Goal: Information Seeking & Learning: Learn about a topic

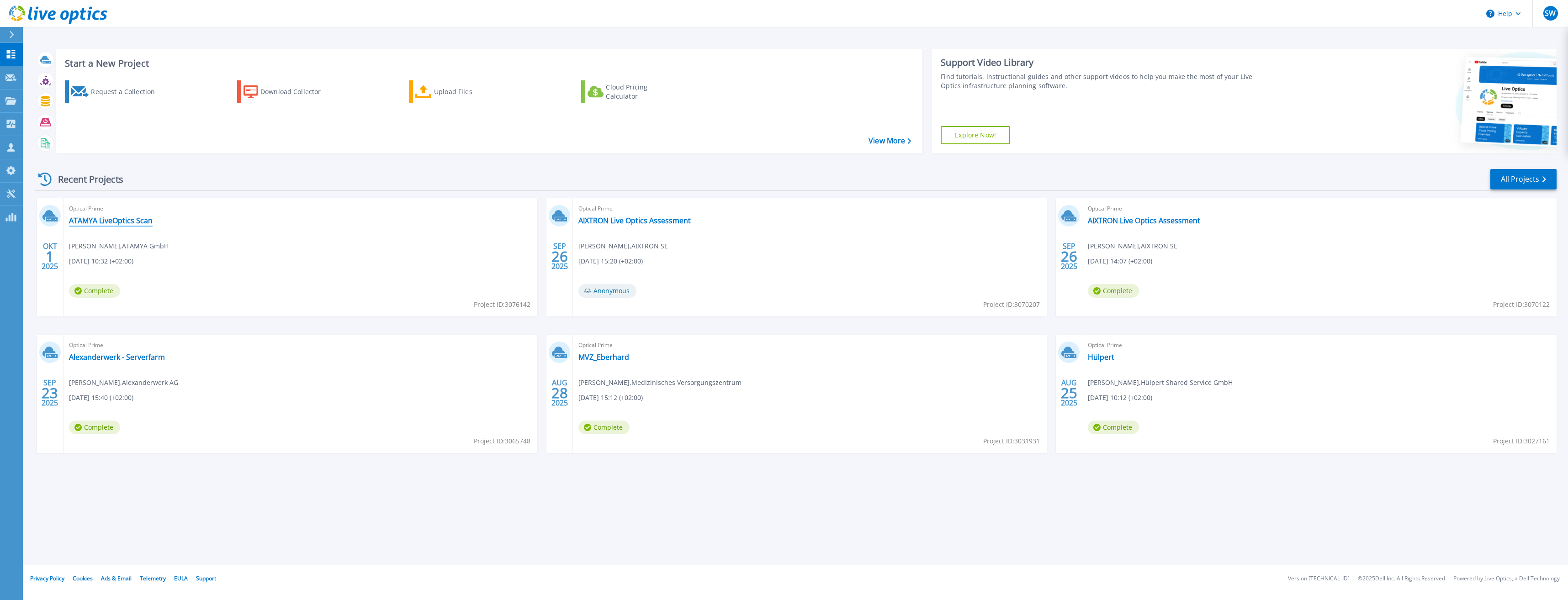
click at [121, 219] on link "ATAMYA LiveOptics Scan" at bounding box center [111, 221] width 83 height 9
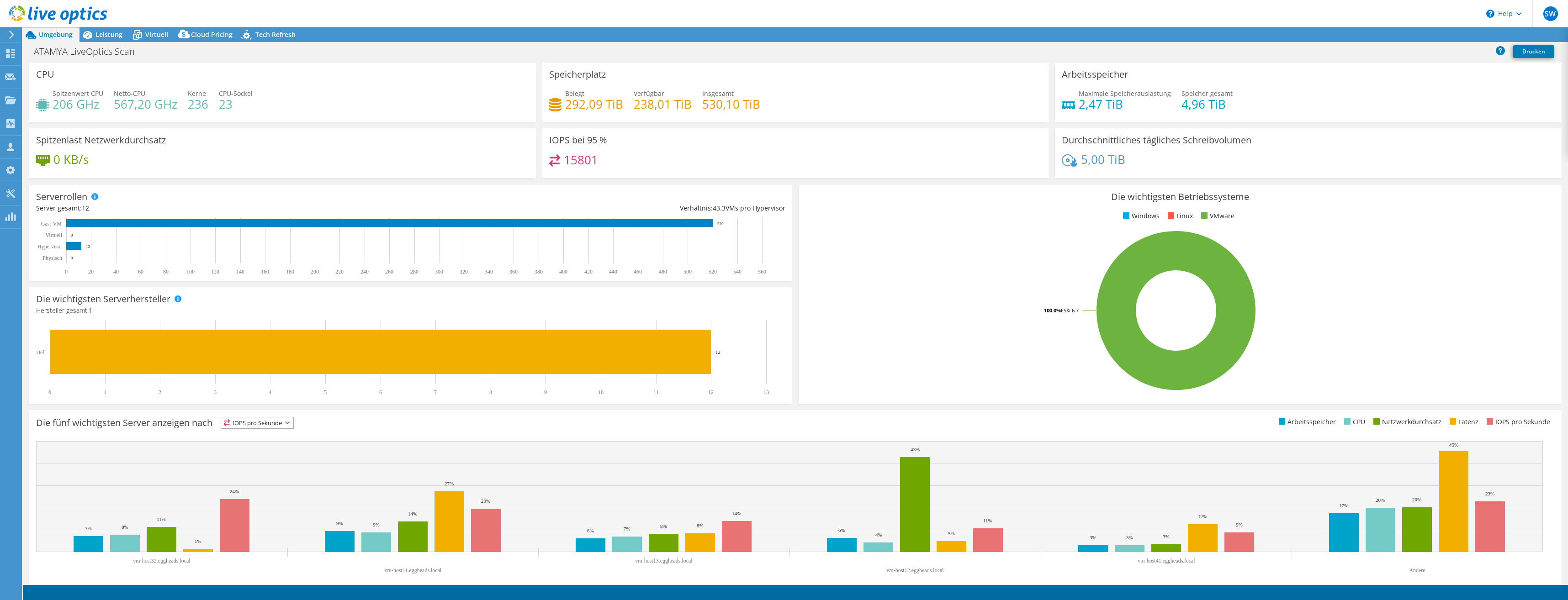
select select "USD"
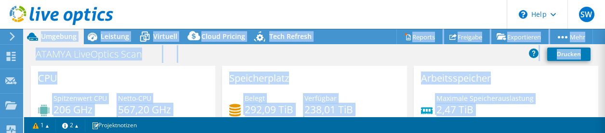
click at [605, 133] on html "SW Teammitglied [PERSON_NAME] [PERSON_NAME][EMAIL_ADDRESS][DOMAIN_NAME] unique …" at bounding box center [302, 66] width 605 height 133
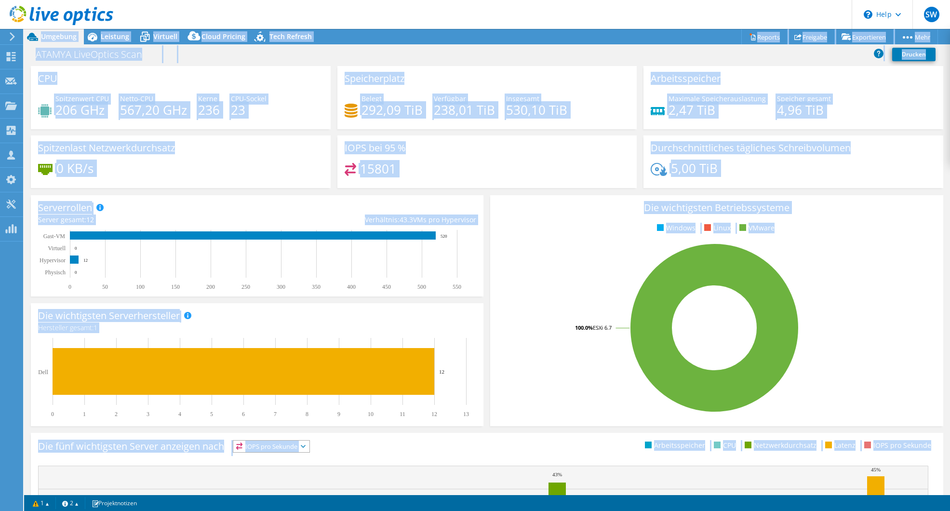
click at [590, 126] on div "Speicherplatz Belegt 292,09 TiB Verfügbar 238,01 TiB Insgesamt 530,10 TiB" at bounding box center [487, 97] width 300 height 63
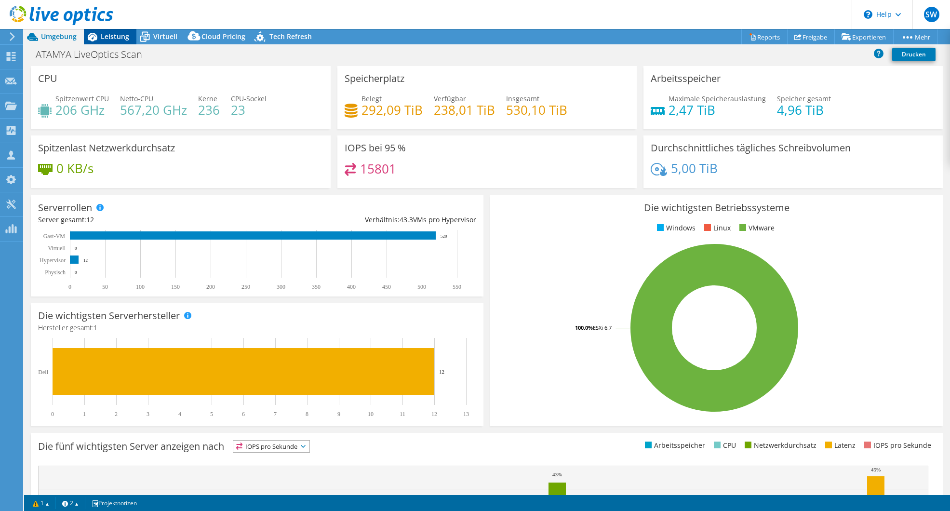
click at [114, 37] on span "Leistung" at bounding box center [115, 36] width 28 height 9
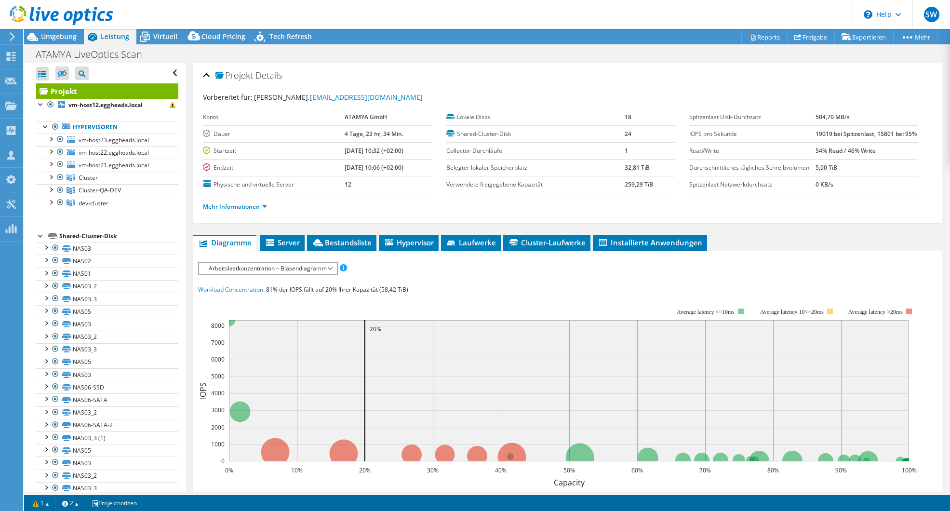
click at [40, 237] on div at bounding box center [41, 235] width 10 height 10
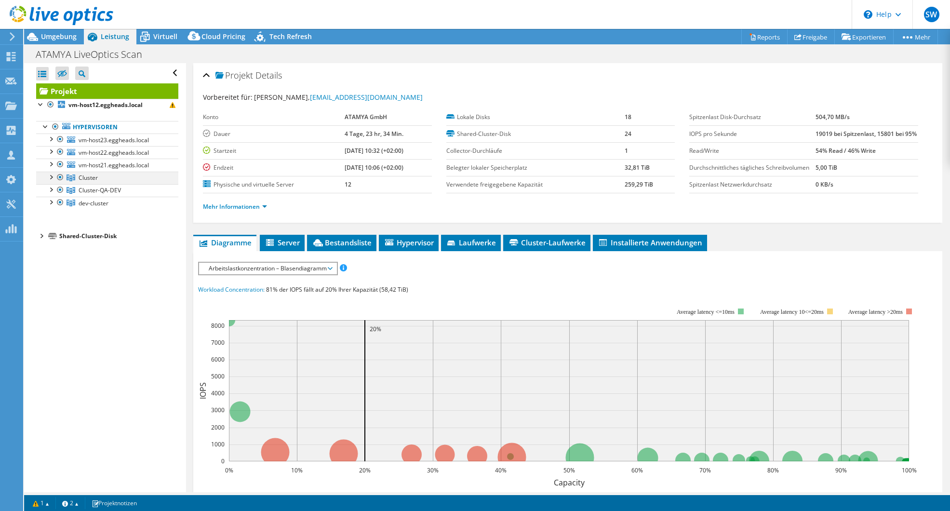
click at [51, 179] on div at bounding box center [51, 177] width 10 height 10
click at [53, 229] on div at bounding box center [51, 227] width 10 height 10
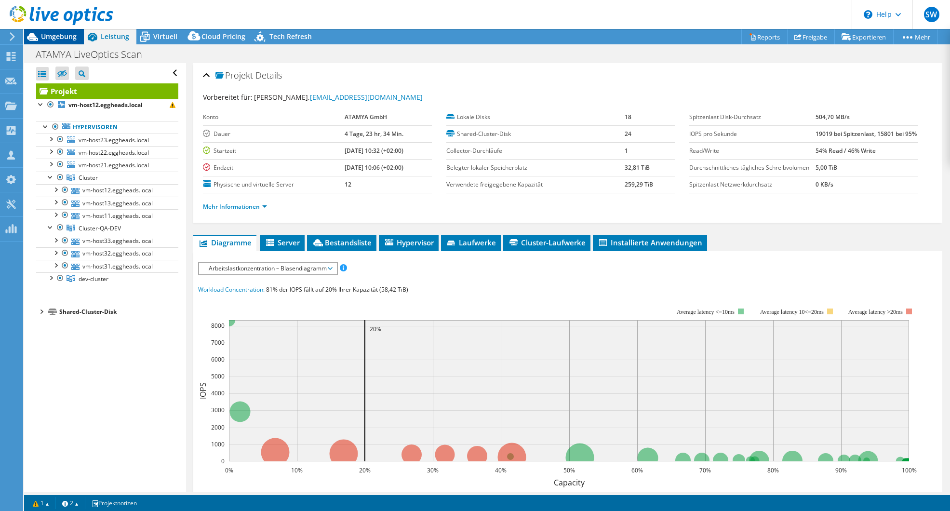
click at [59, 36] on span "Umgebung" at bounding box center [59, 36] width 36 height 9
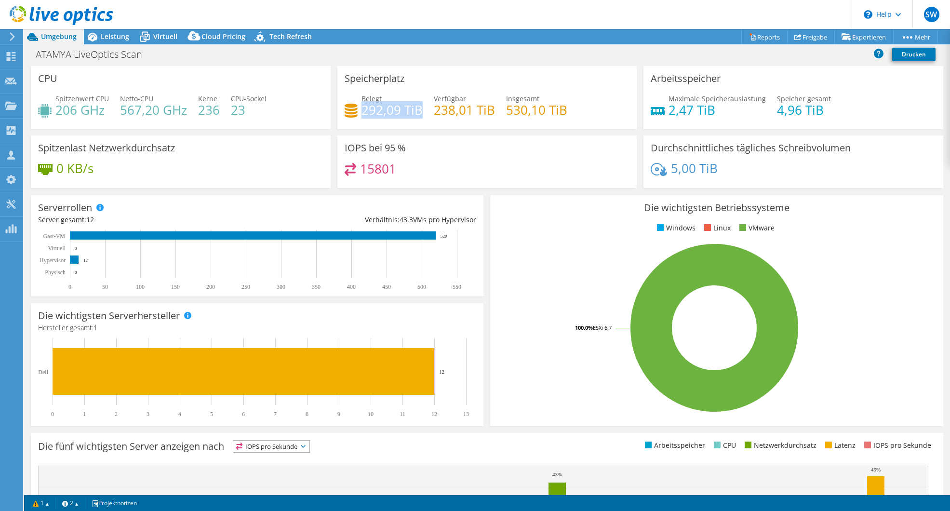
drag, startPoint x: 417, startPoint y: 112, endPoint x: 360, endPoint y: 113, distance: 56.9
click at [361, 113] on h4 "292,09 TiB" at bounding box center [391, 110] width 61 height 11
drag, startPoint x: 360, startPoint y: 113, endPoint x: 398, endPoint y: 112, distance: 37.1
click at [395, 112] on h4 "292,09 TiB" at bounding box center [391, 110] width 61 height 11
drag, startPoint x: 402, startPoint y: 110, endPoint x: 418, endPoint y: 112, distance: 16.6
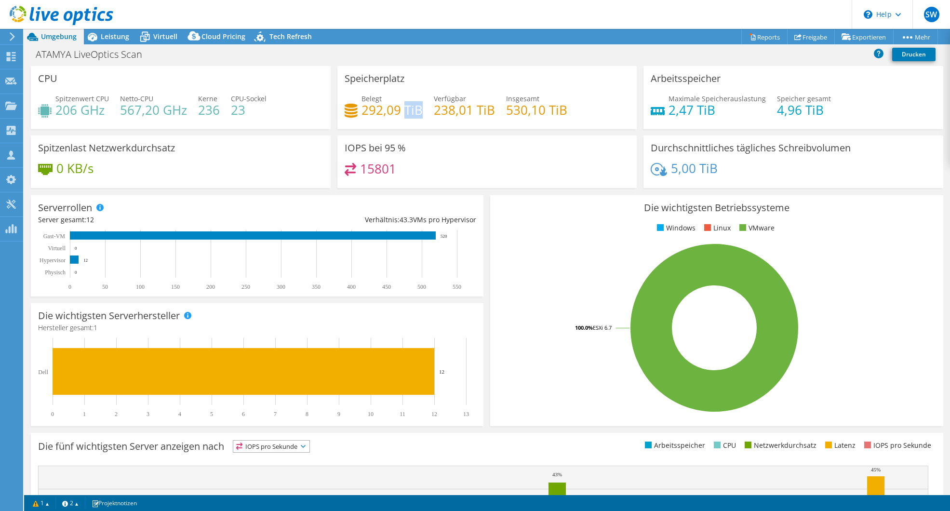
click at [418, 112] on h4 "292,09 TiB" at bounding box center [391, 110] width 61 height 11
drag, startPoint x: 418, startPoint y: 112, endPoint x: 385, endPoint y: 113, distance: 32.8
click at [385, 113] on h4 "292,09 TiB" at bounding box center [391, 110] width 61 height 11
drag, startPoint x: 416, startPoint y: 110, endPoint x: 361, endPoint y: 110, distance: 55.4
click at [361, 110] on h4 "292,09 TiB" at bounding box center [391, 110] width 61 height 11
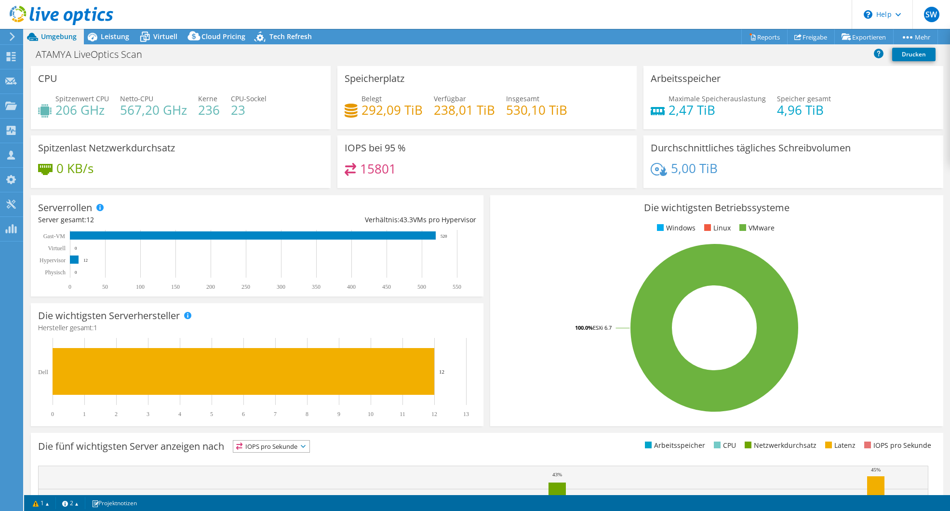
drag, startPoint x: 361, startPoint y: 110, endPoint x: 399, endPoint y: 173, distance: 73.3
click at [399, 173] on div "15801" at bounding box center [487, 173] width 285 height 21
drag, startPoint x: 393, startPoint y: 171, endPoint x: 358, endPoint y: 168, distance: 34.8
click at [360, 168] on h4 "15801" at bounding box center [378, 168] width 36 height 11
drag, startPoint x: 358, startPoint y: 168, endPoint x: 364, endPoint y: 169, distance: 6.4
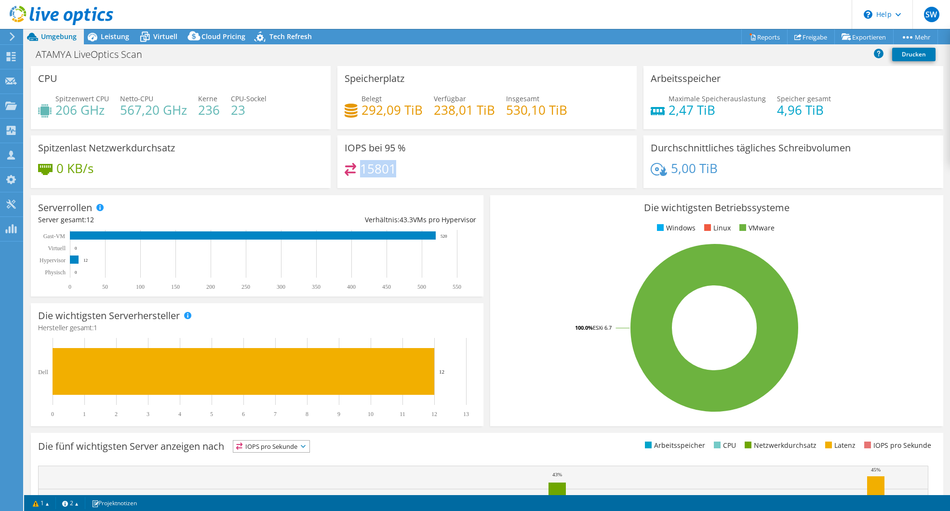
click at [364, 169] on h4 "15801" at bounding box center [378, 168] width 36 height 11
drag, startPoint x: 395, startPoint y: 170, endPoint x: 358, endPoint y: 166, distance: 36.3
click at [358, 166] on div "15801" at bounding box center [487, 173] width 285 height 21
drag, startPoint x: 358, startPoint y: 166, endPoint x: 416, endPoint y: 170, distance: 58.0
click at [416, 170] on div "15801" at bounding box center [487, 173] width 285 height 21
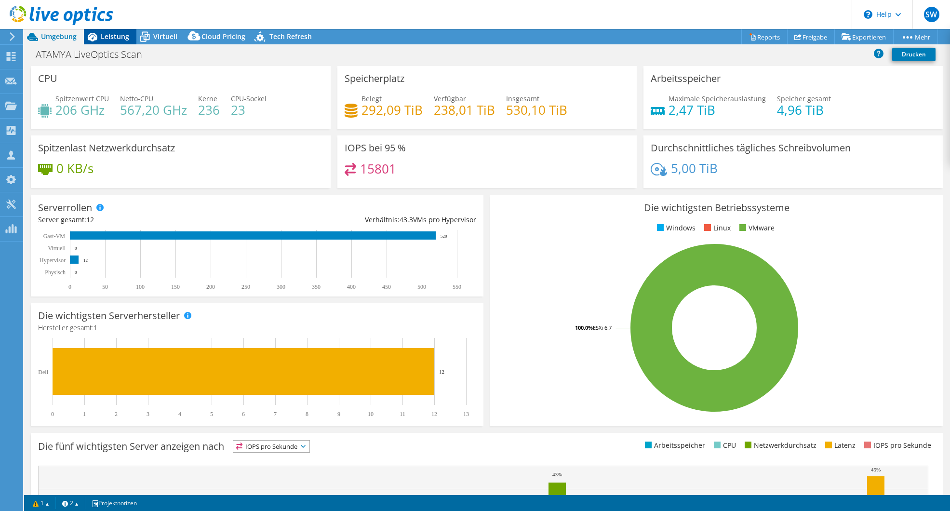
click at [118, 34] on span "Leistung" at bounding box center [115, 36] width 28 height 9
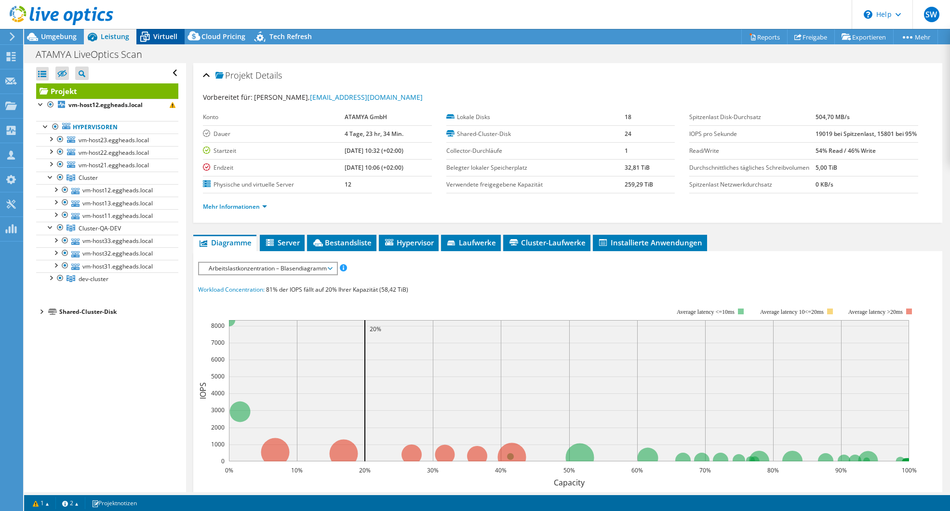
click at [161, 33] on span "Virtuell" at bounding box center [165, 36] width 24 height 9
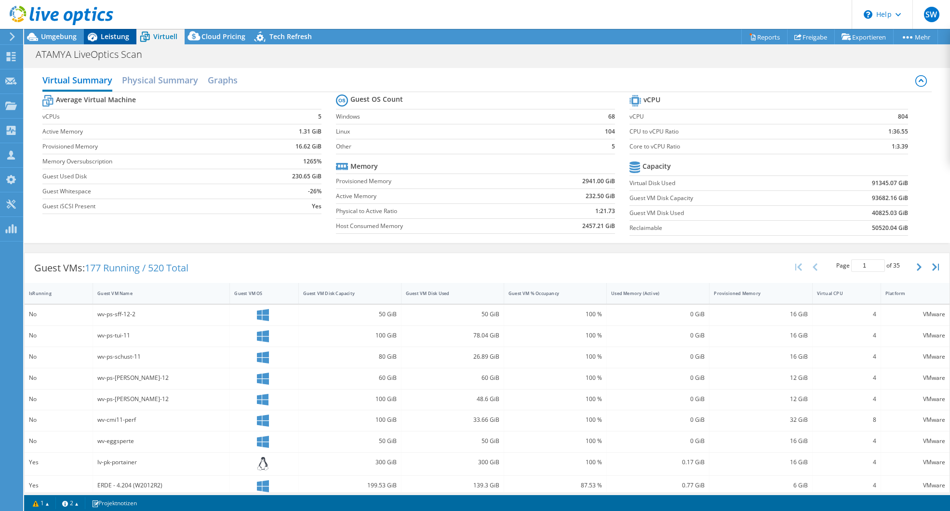
click at [109, 35] on span "Leistung" at bounding box center [115, 36] width 28 height 9
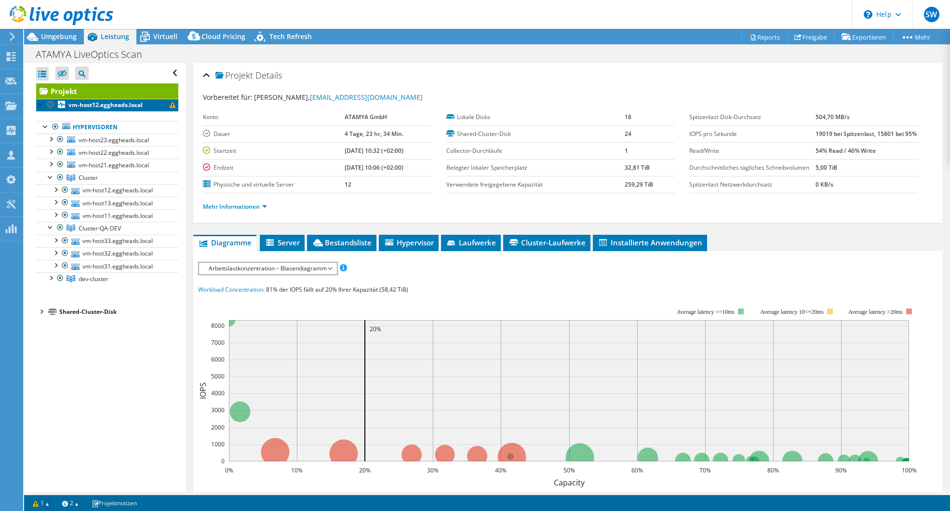
click at [101, 106] on b "vm-host12.eggheads.local" at bounding box center [105, 105] width 74 height 8
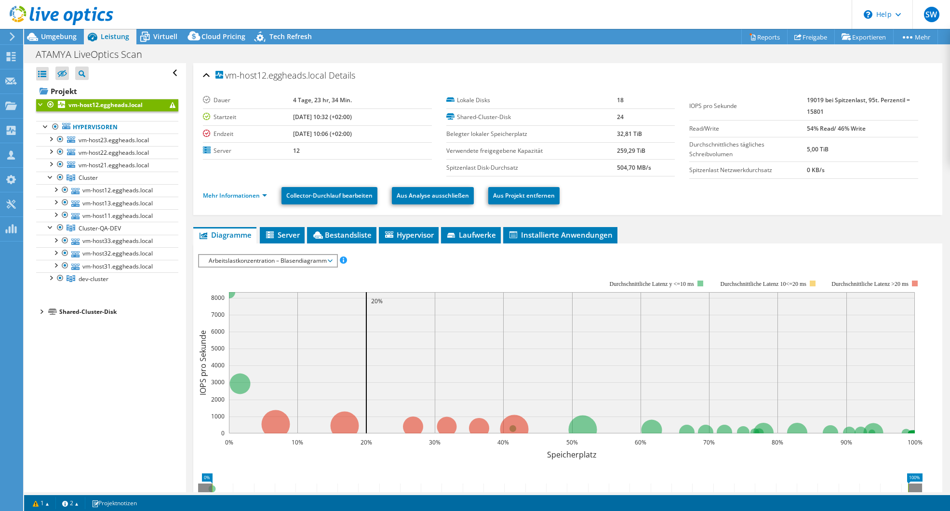
click at [301, 262] on span "Arbeitslastkonzentration – Blasendiagramm" at bounding box center [268, 261] width 128 height 12
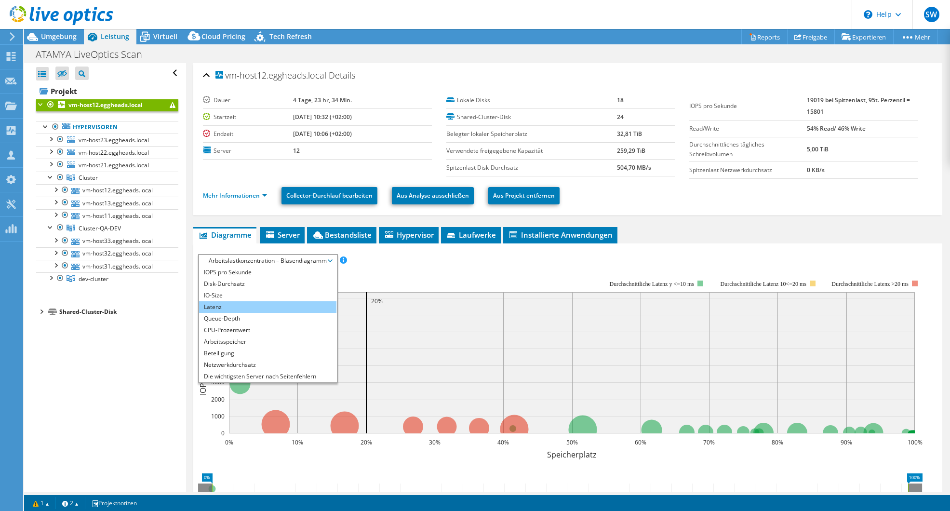
click at [218, 308] on li "Latenz" at bounding box center [267, 307] width 137 height 12
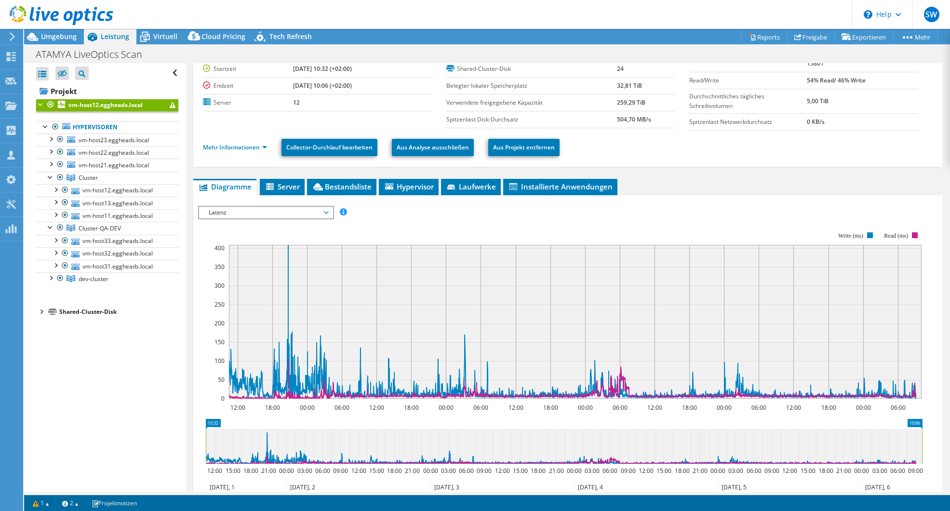
scroll to position [96, 0]
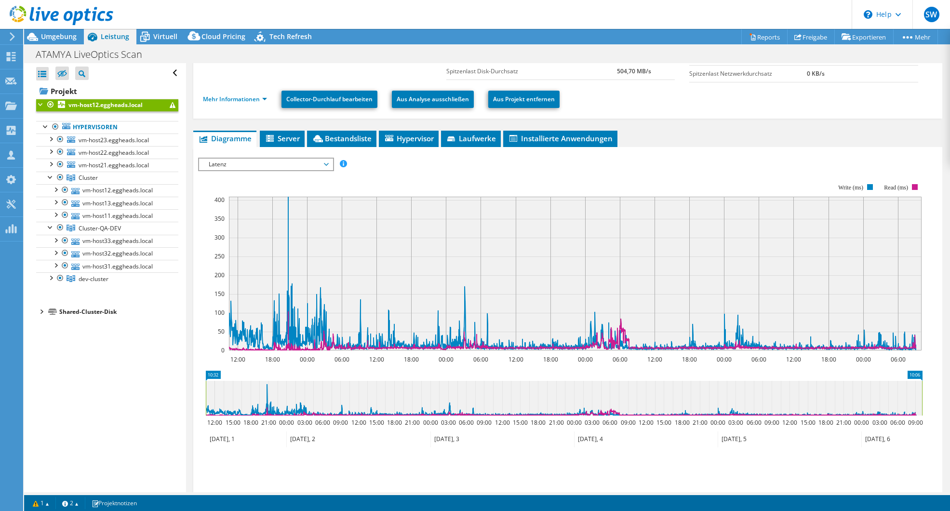
click at [327, 166] on span "Latenz" at bounding box center [266, 165] width 124 height 12
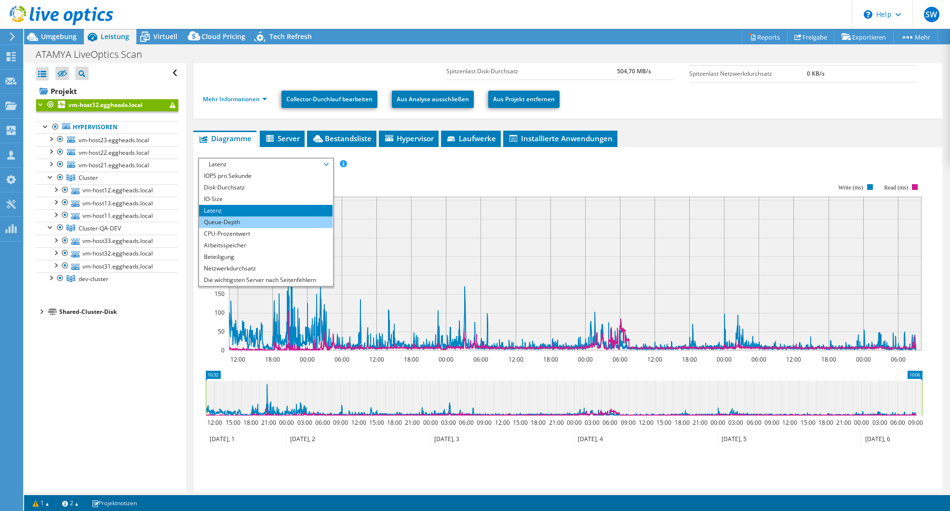
click at [213, 221] on li "Queue-Depth" at bounding box center [265, 222] width 133 height 12
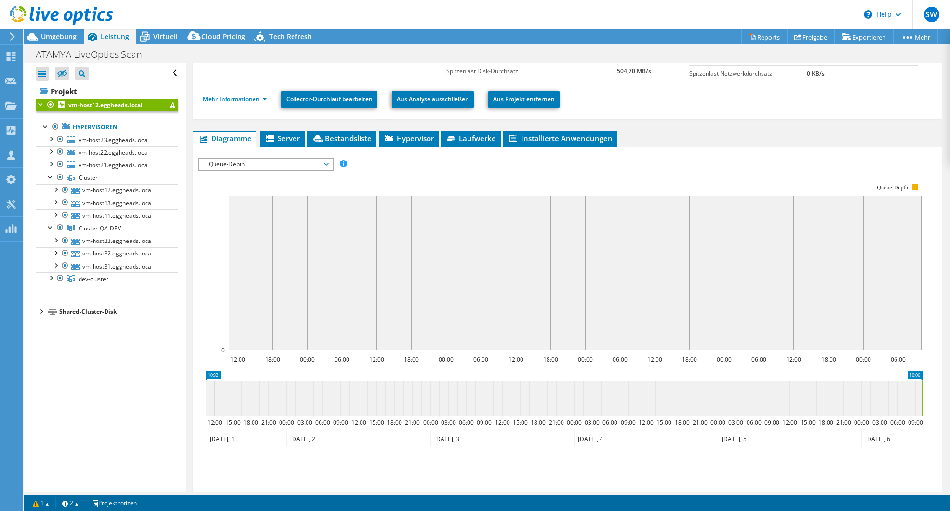
click at [328, 164] on span "Queue-Depth" at bounding box center [266, 165] width 124 height 12
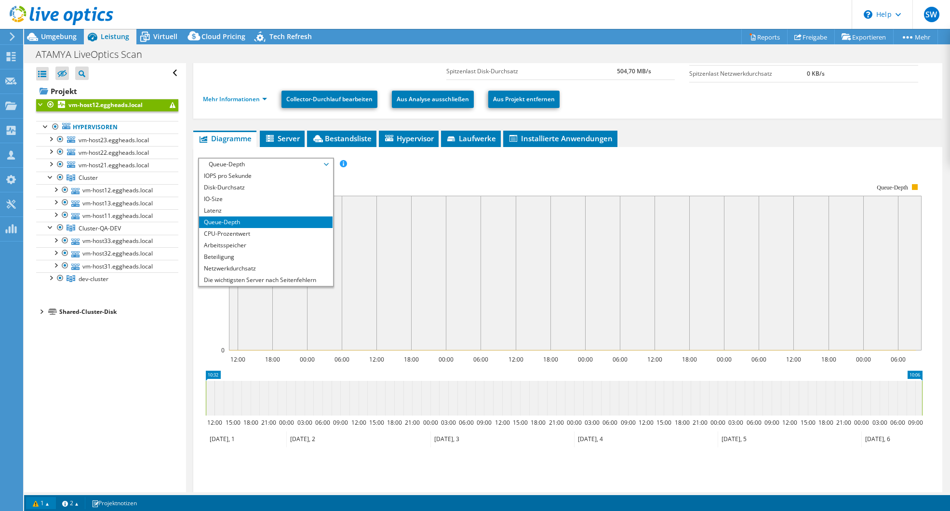
click at [47, 501] on link "1" at bounding box center [41, 503] width 30 height 12
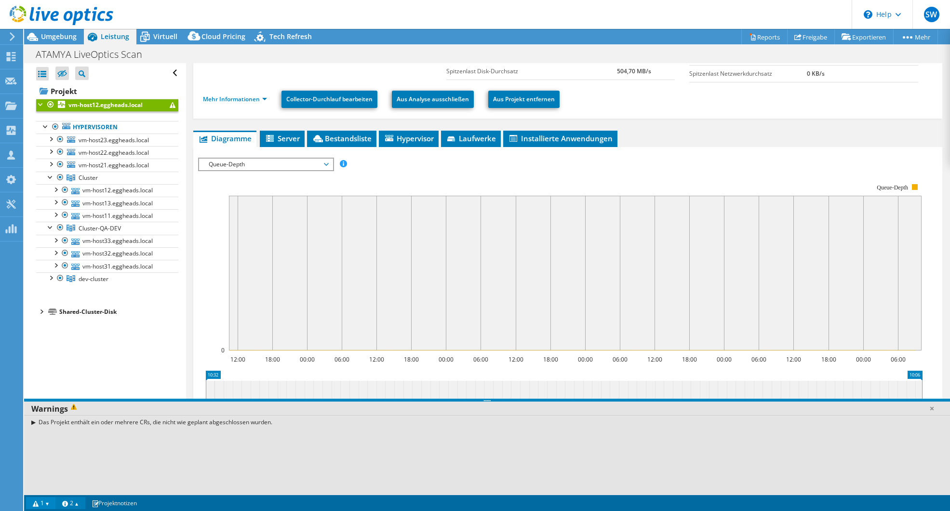
click at [73, 504] on link "2" at bounding box center [70, 503] width 30 height 12
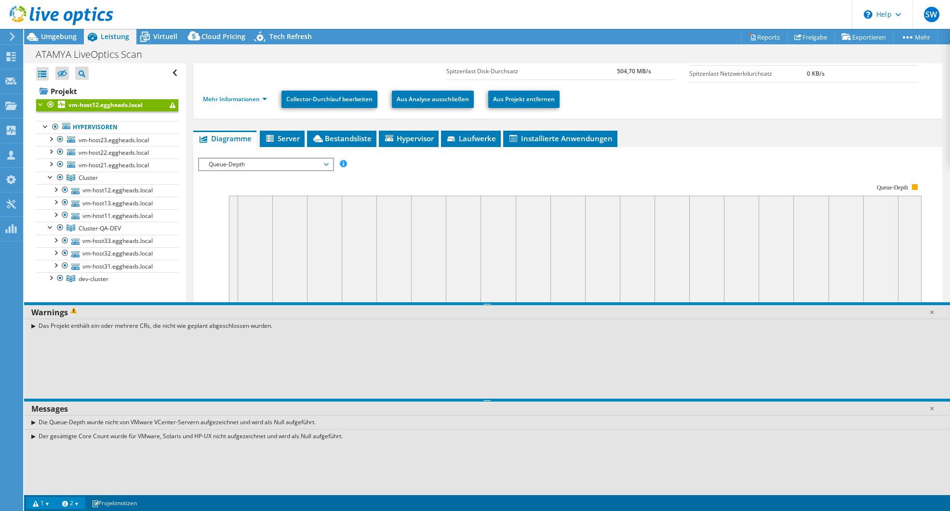
drag, startPoint x: 63, startPoint y: 424, endPoint x: 319, endPoint y: 422, distance: 256.4
click at [319, 422] on div "Die Queue-Depth wurde nicht von VMware VCenter-Servern aufgezeichnet und wird a…" at bounding box center [487, 422] width 926 height 14
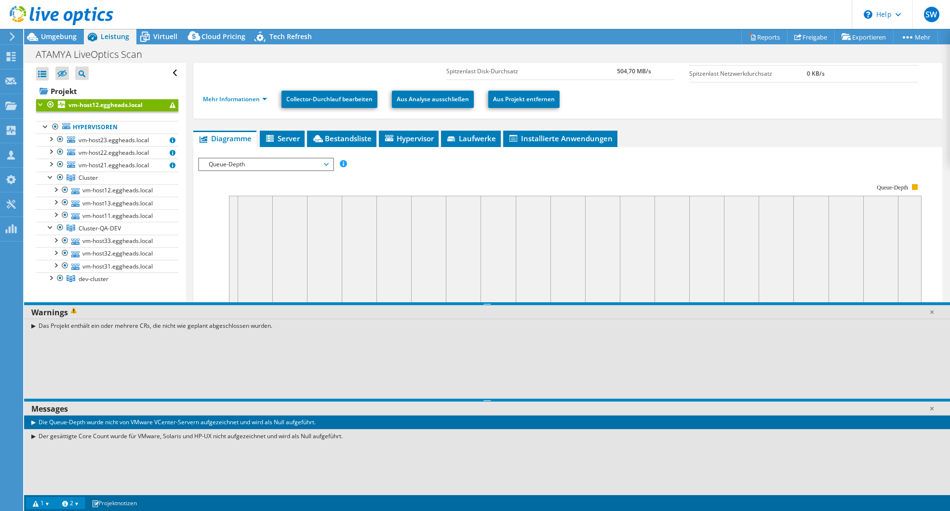
drag, startPoint x: 319, startPoint y: 422, endPoint x: 257, endPoint y: 429, distance: 63.1
click at [257, 429] on div "Der gesättigte Core Count wurde für VMware, Solaris und HP-UX nicht aufgezeichn…" at bounding box center [487, 436] width 926 height 14
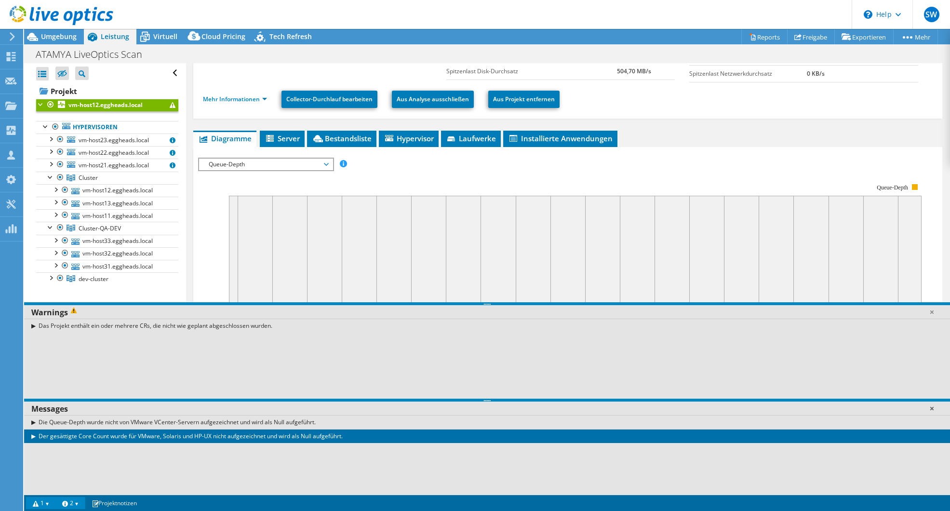
click at [931, 412] on link at bounding box center [932, 408] width 10 height 10
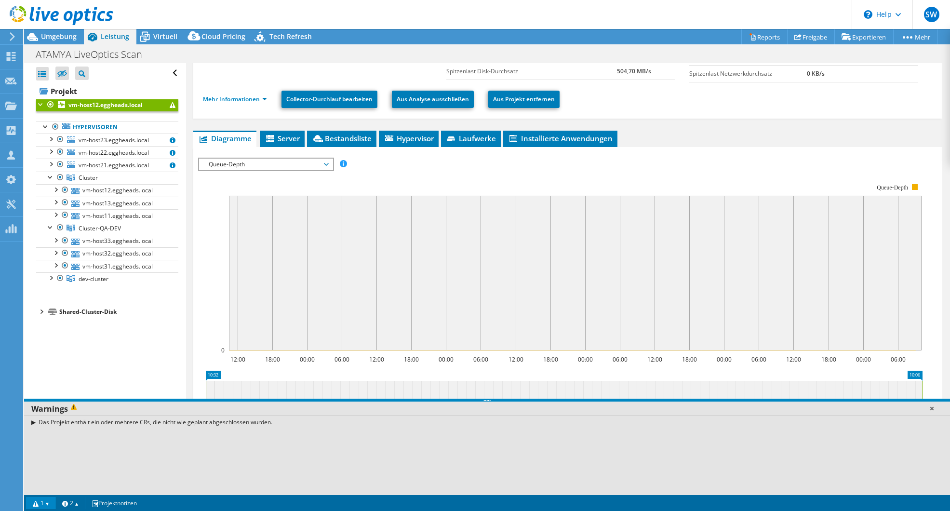
click at [931, 410] on link at bounding box center [932, 408] width 10 height 10
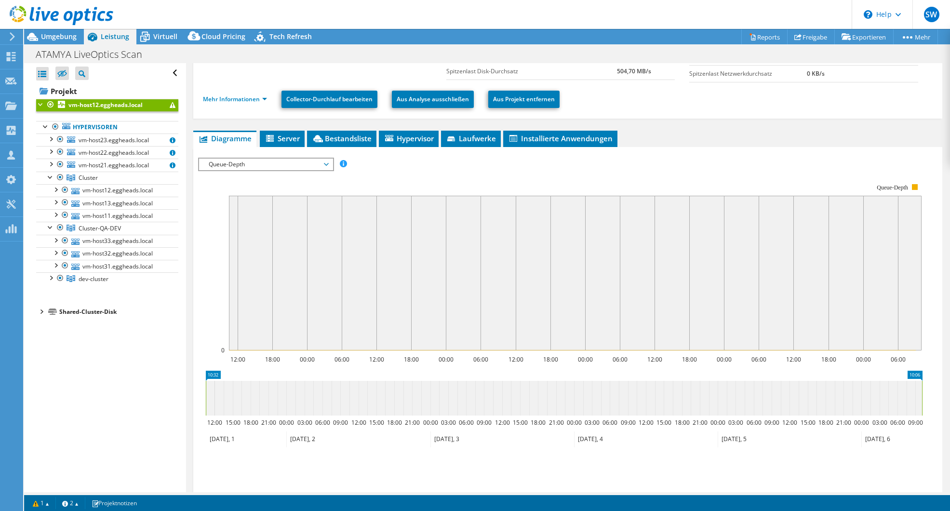
click at [223, 170] on span "Queue-Depth" at bounding box center [266, 165] width 124 height 12
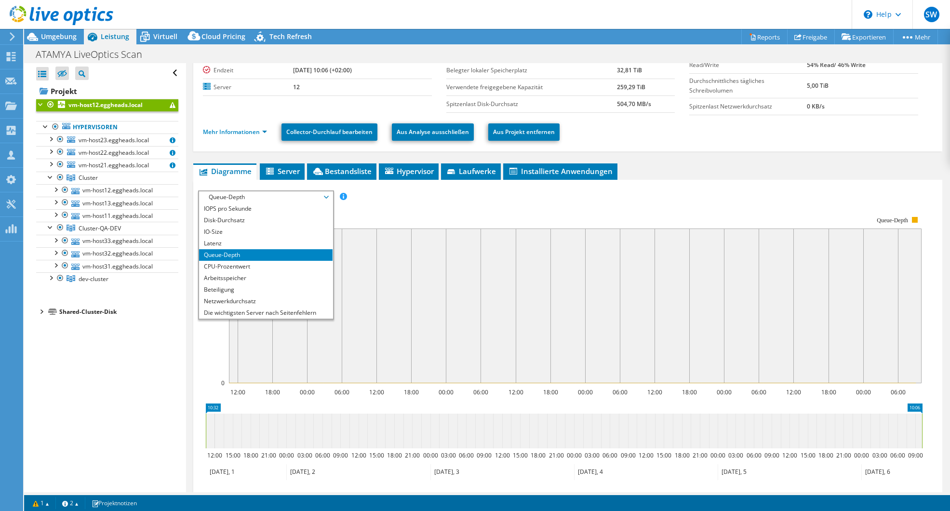
scroll to position [48, 0]
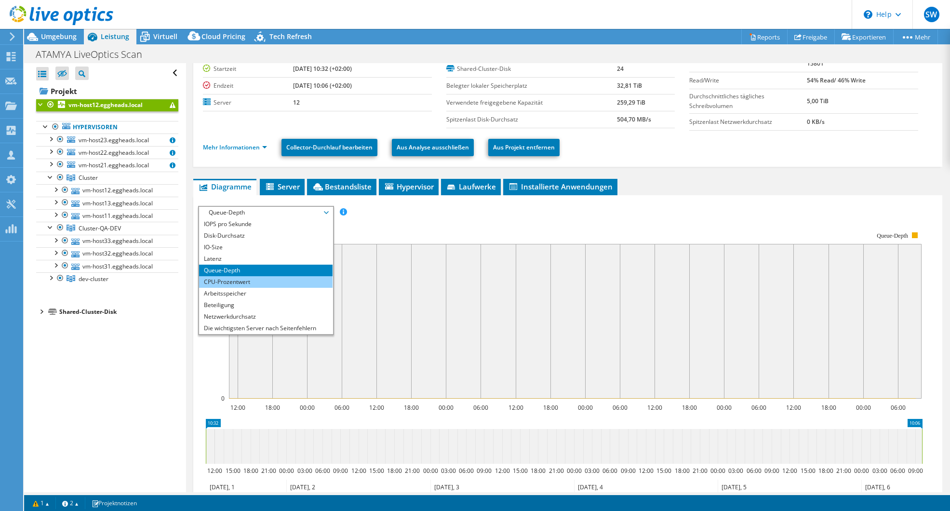
click at [240, 283] on li "CPU-Prozentwert" at bounding box center [265, 282] width 133 height 12
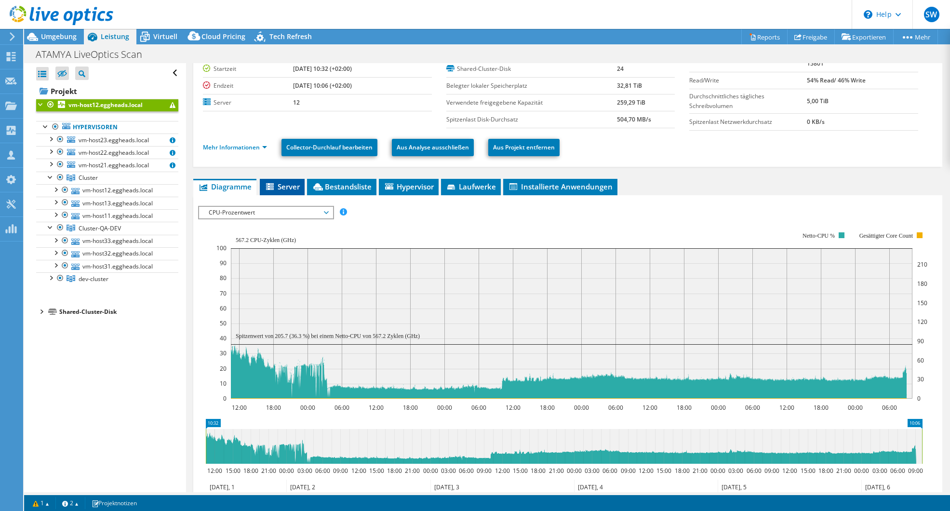
click at [292, 189] on span "Server" at bounding box center [282, 187] width 35 height 10
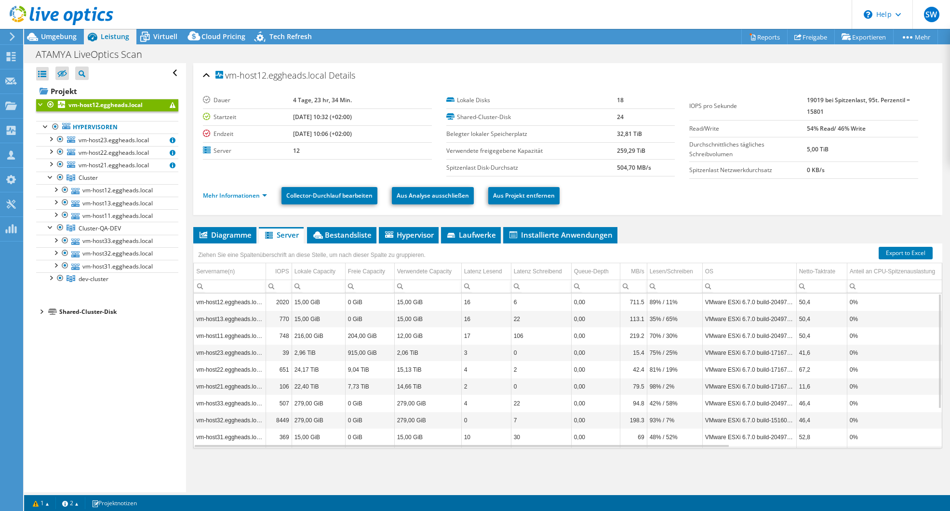
scroll to position [53, 0]
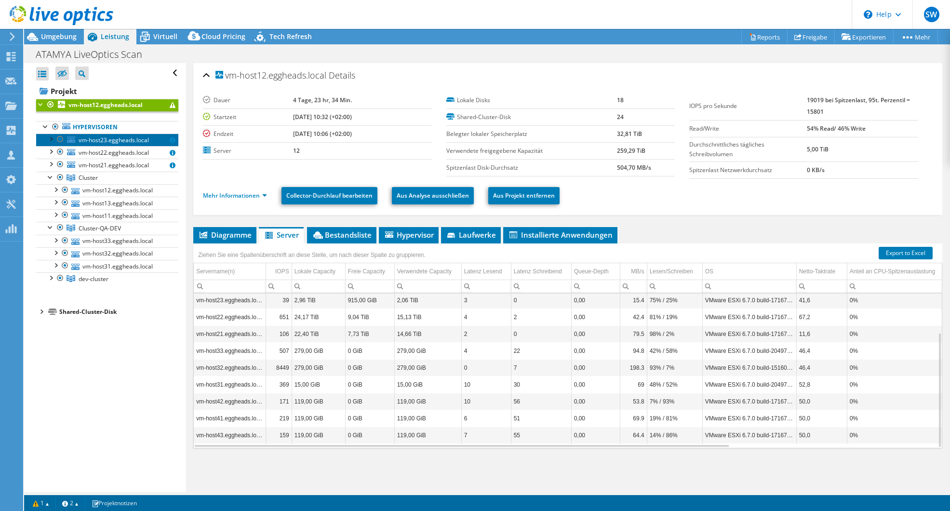
click at [112, 140] on span "vm-host23.eggheads.local" at bounding box center [114, 140] width 70 height 8
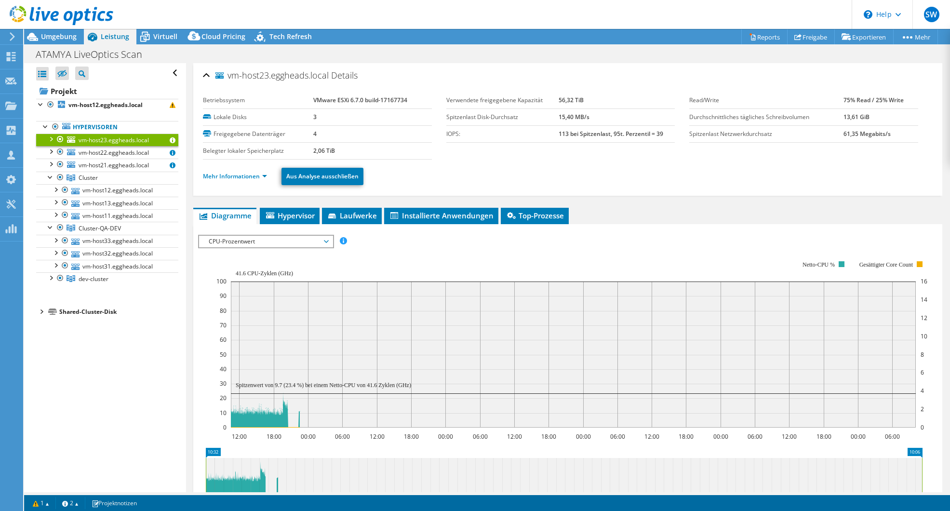
click at [163, 27] on header "SW Teammitglied [PERSON_NAME] [PERSON_NAME][EMAIL_ADDRESS][DOMAIN_NAME] unique …" at bounding box center [475, 14] width 950 height 29
click at [162, 34] on span "Virtuell" at bounding box center [165, 36] width 24 height 9
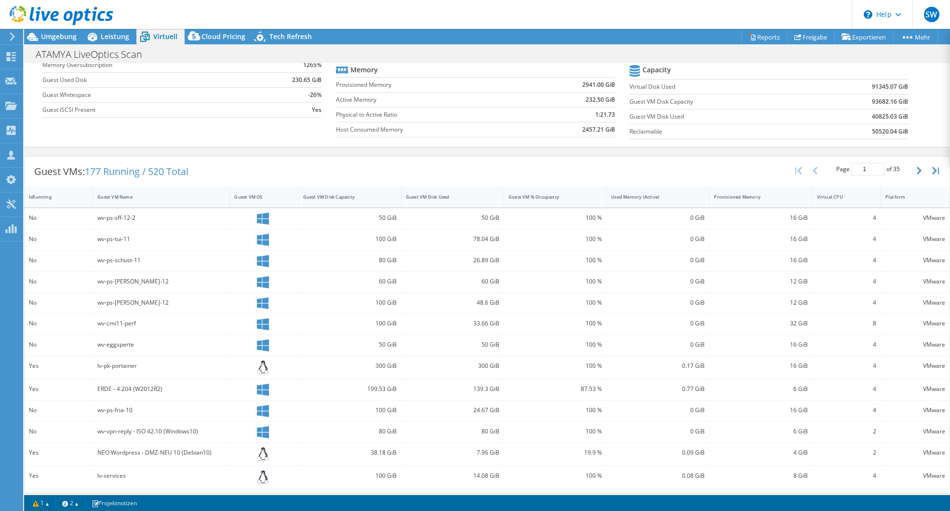
scroll to position [142, 0]
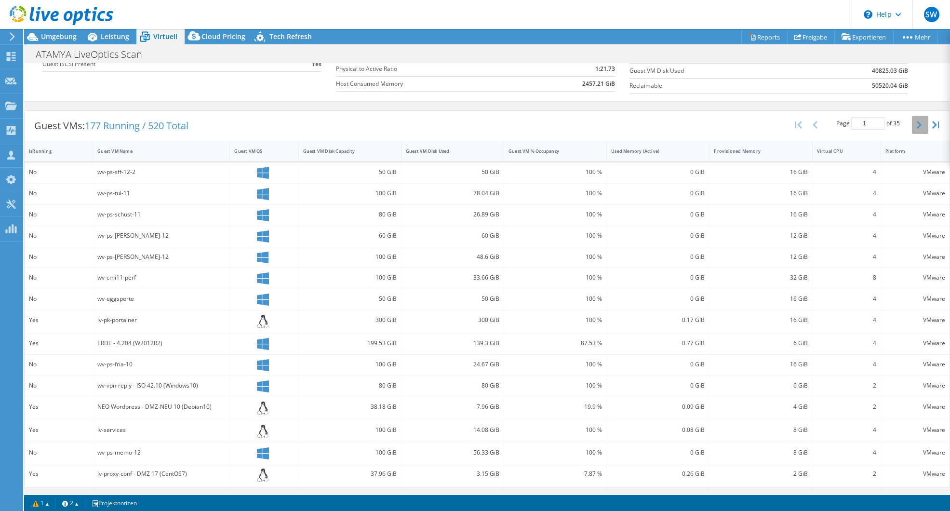
click at [916, 126] on icon "button" at bounding box center [918, 125] width 5 height 8
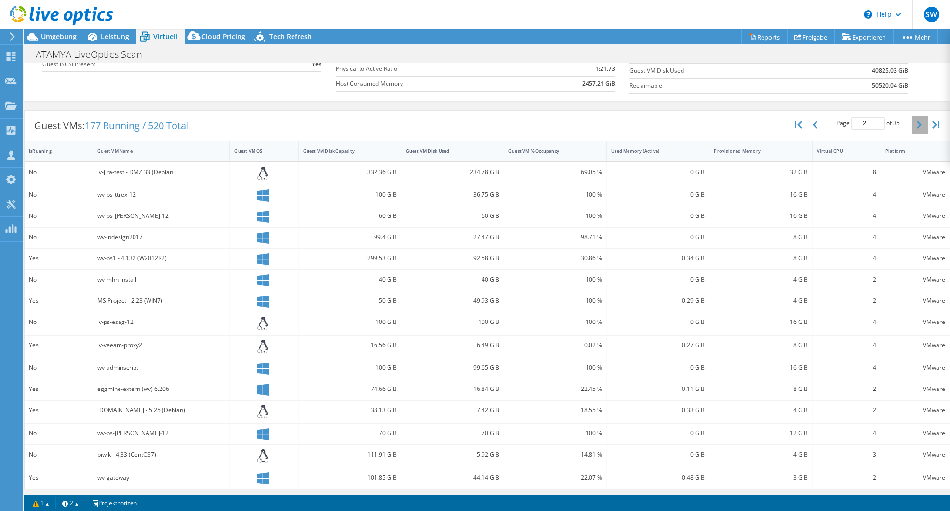
click at [916, 126] on icon "button" at bounding box center [918, 125] width 5 height 8
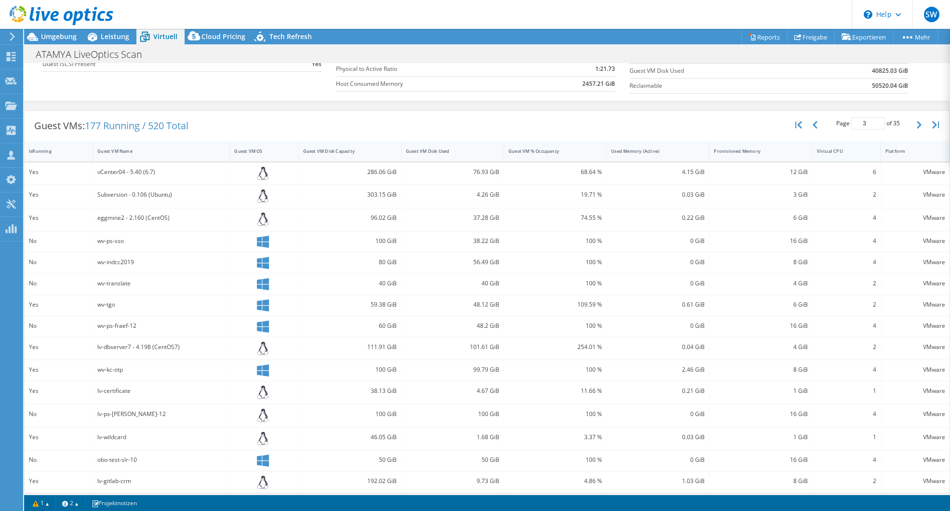
click at [841, 155] on div "Virtual CPU" at bounding box center [840, 151] width 56 height 15
type input "1"
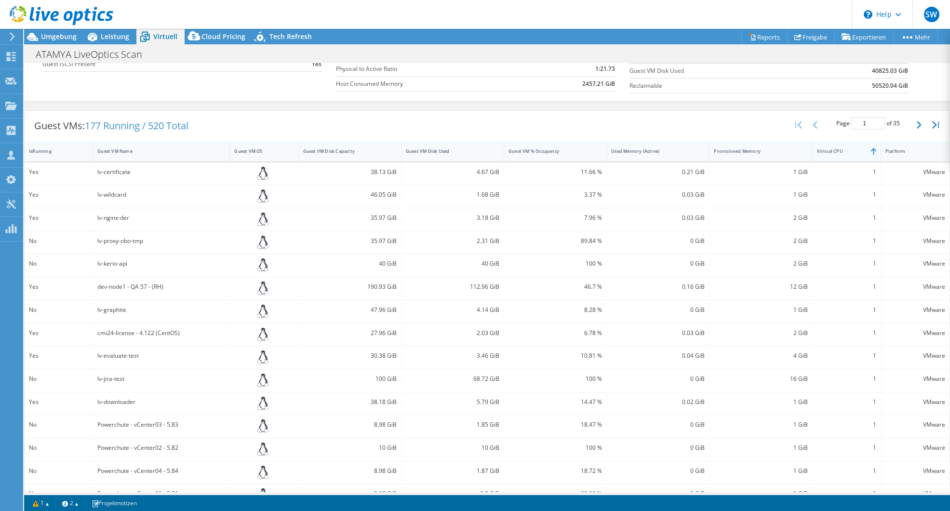
click at [841, 155] on div "Virtual CPU" at bounding box center [840, 151] width 56 height 15
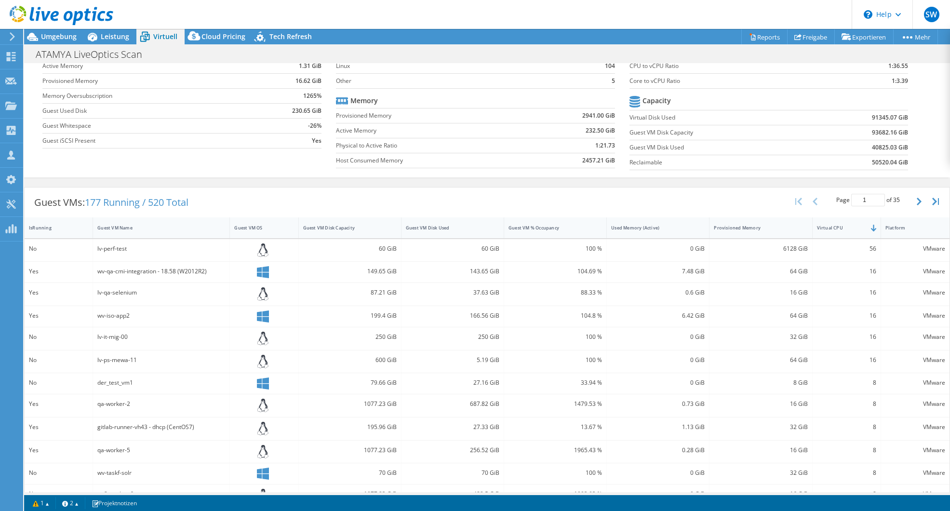
scroll to position [96, 0]
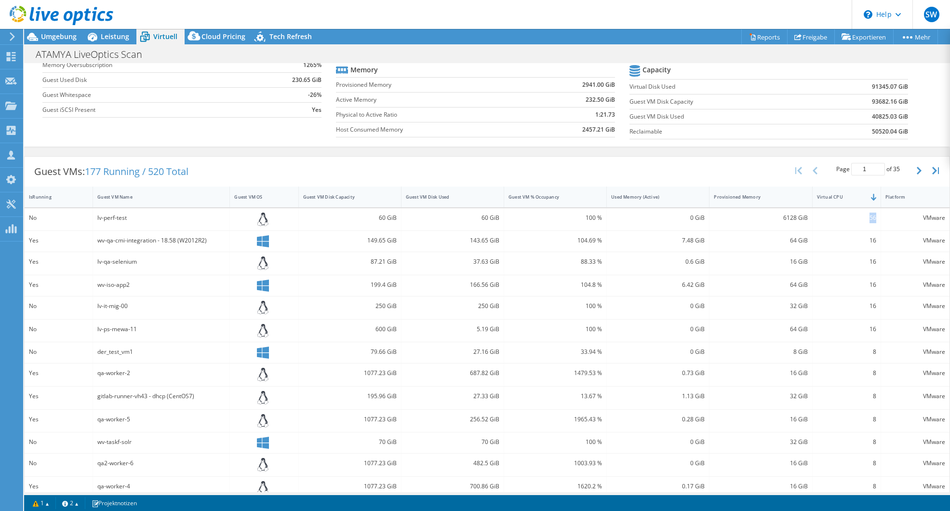
drag, startPoint x: 871, startPoint y: 220, endPoint x: 855, endPoint y: 218, distance: 16.1
click at [855, 218] on div "56" at bounding box center [846, 219] width 68 height 23
drag, startPoint x: 855, startPoint y: 217, endPoint x: 843, endPoint y: 231, distance: 18.8
click at [843, 231] on div "16" at bounding box center [846, 241] width 68 height 21
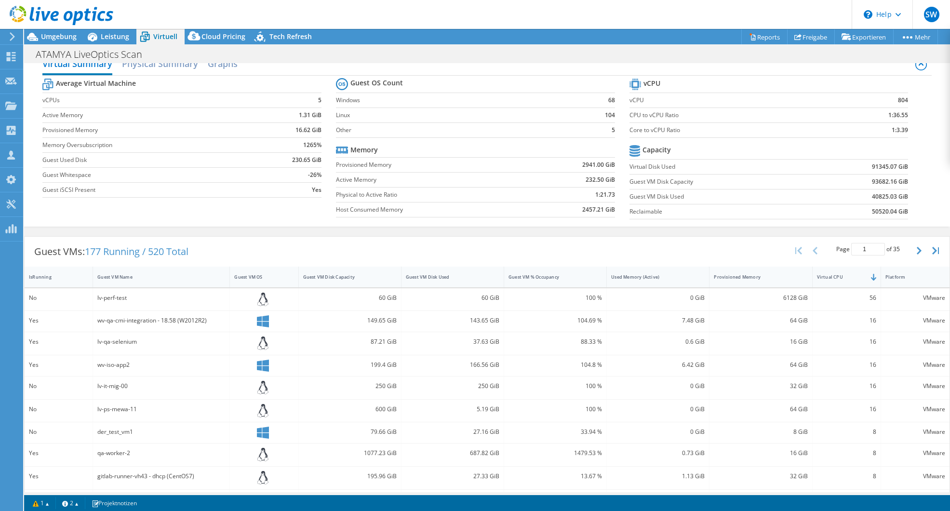
scroll to position [0, 0]
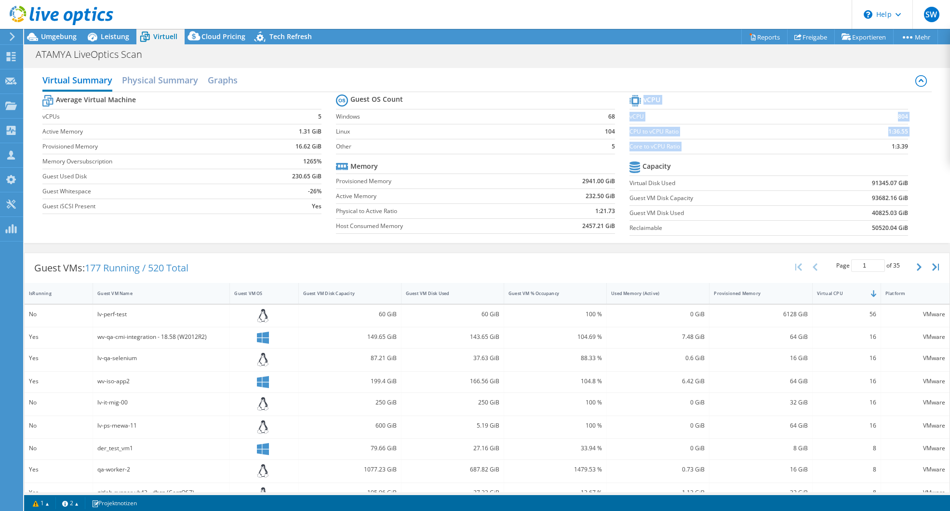
drag, startPoint x: 879, startPoint y: 146, endPoint x: 906, endPoint y: 149, distance: 27.2
click at [906, 149] on section "vCPU vCPU 804 CPU to vCPU Ratio 1:36.55 Core to vCPU Ratio 1:3.39 Capacity Virt…" at bounding box center [775, 167] width 293 height 148
drag, startPoint x: 906, startPoint y: 149, endPoint x: 894, endPoint y: 149, distance: 12.5
click at [894, 149] on b "1:3.39" at bounding box center [899, 147] width 16 height 10
drag, startPoint x: 885, startPoint y: 146, endPoint x: 902, endPoint y: 146, distance: 16.9
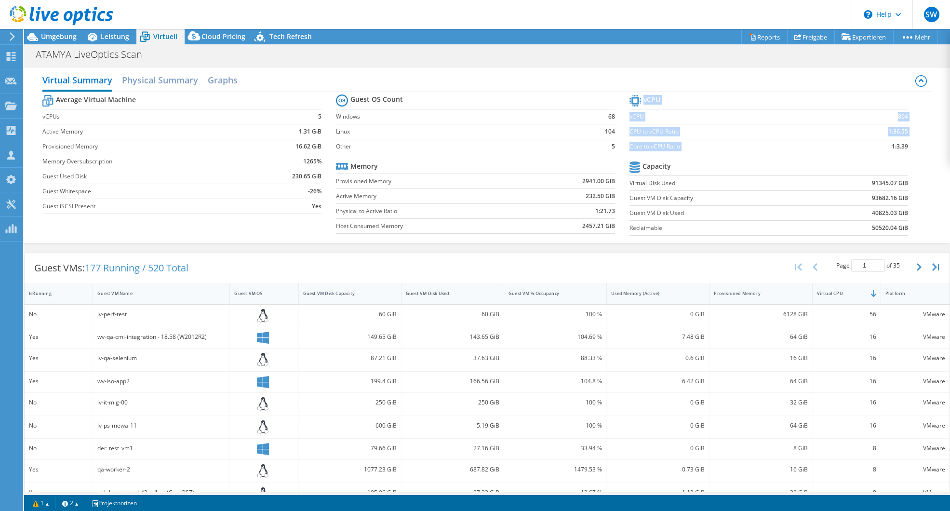
click at [902, 146] on section "vCPU vCPU 804 CPU to vCPU Ratio 1:36.55 Core to vCPU Ratio 1:3.39 Capacity Virt…" at bounding box center [775, 167] width 293 height 148
drag, startPoint x: 902, startPoint y: 146, endPoint x: 900, endPoint y: 152, distance: 6.6
click at [900, 152] on td "1:3.39" at bounding box center [871, 146] width 73 height 15
drag, startPoint x: 884, startPoint y: 147, endPoint x: 902, endPoint y: 145, distance: 17.5
click at [902, 145] on section "vCPU vCPU 804 CPU to vCPU Ratio 1:36.55 Core to vCPU Ratio 1:3.39 Capacity Virt…" at bounding box center [775, 167] width 293 height 148
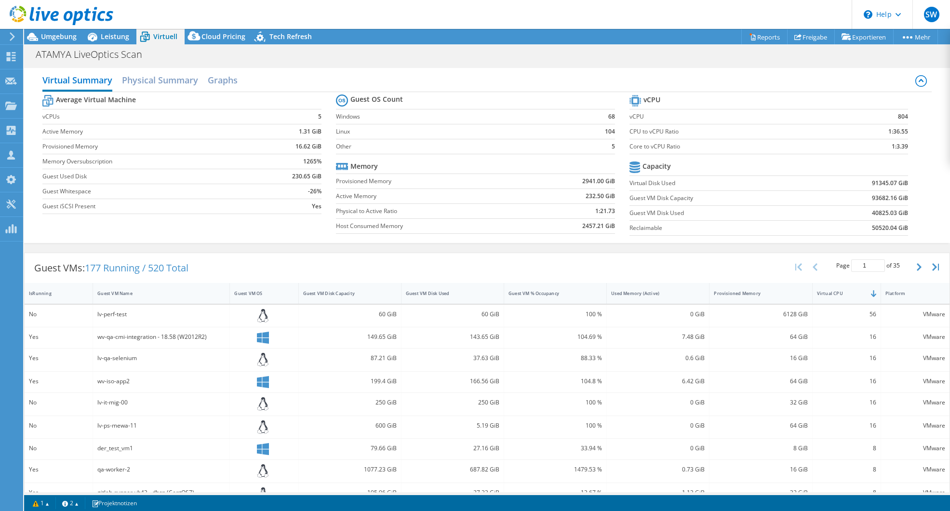
click at [882, 149] on td "1:3.39" at bounding box center [871, 146] width 73 height 15
click at [65, 38] on span "Umgebung" at bounding box center [59, 36] width 36 height 9
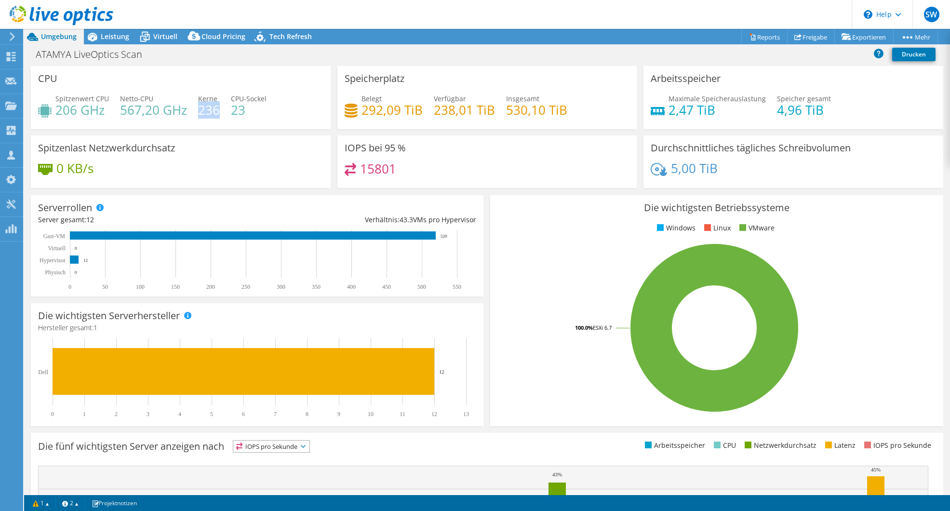
drag, startPoint x: 217, startPoint y: 109, endPoint x: 198, endPoint y: 110, distance: 18.8
click at [198, 110] on h4 "236" at bounding box center [209, 110] width 22 height 11
click at [115, 38] on span "Leistung" at bounding box center [115, 36] width 28 height 9
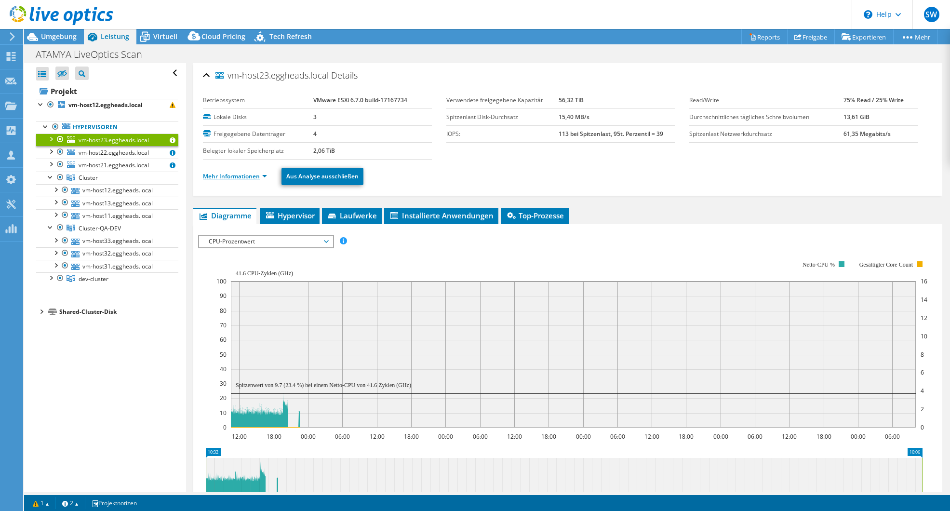
click at [235, 178] on link "Mehr Informationen" at bounding box center [235, 176] width 64 height 8
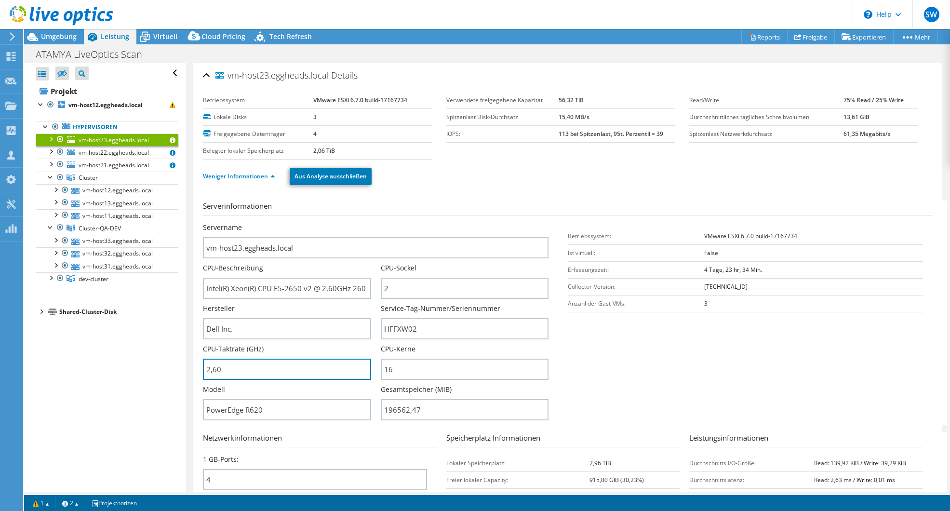
drag, startPoint x: 227, startPoint y: 368, endPoint x: 195, endPoint y: 368, distance: 31.8
click at [195, 368] on div "vm-host23.eggheads.local Details Betriebssystem VMware ESXi 6.7.0 build-1716773…" at bounding box center [567, 348] width 749 height 570
click at [236, 369] on input "2,60" at bounding box center [287, 368] width 168 height 21
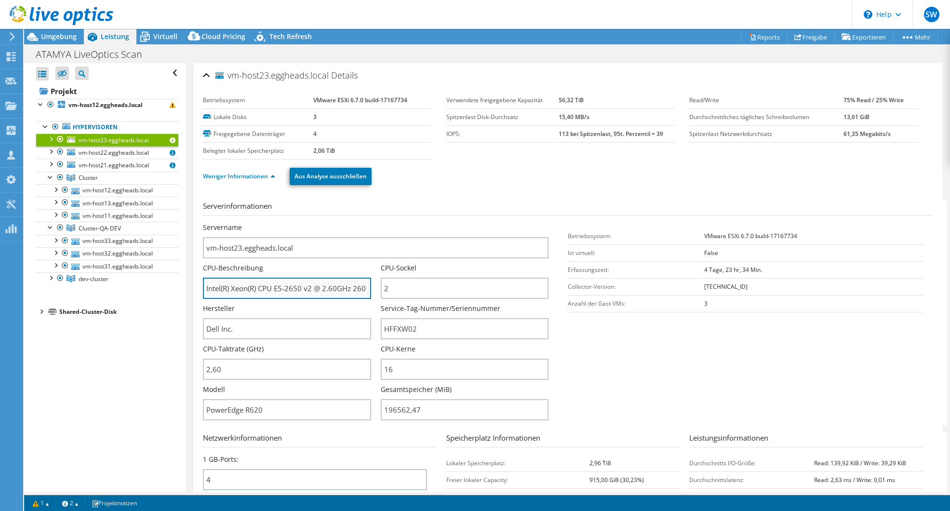
type input "260"
drag, startPoint x: 312, startPoint y: 289, endPoint x: 273, endPoint y: 287, distance: 39.6
click at [273, 287] on input "Intel(R) Xeon(R) CPU E5-2650 v2 @ 2.60GHz 260 GHz" at bounding box center [287, 288] width 168 height 21
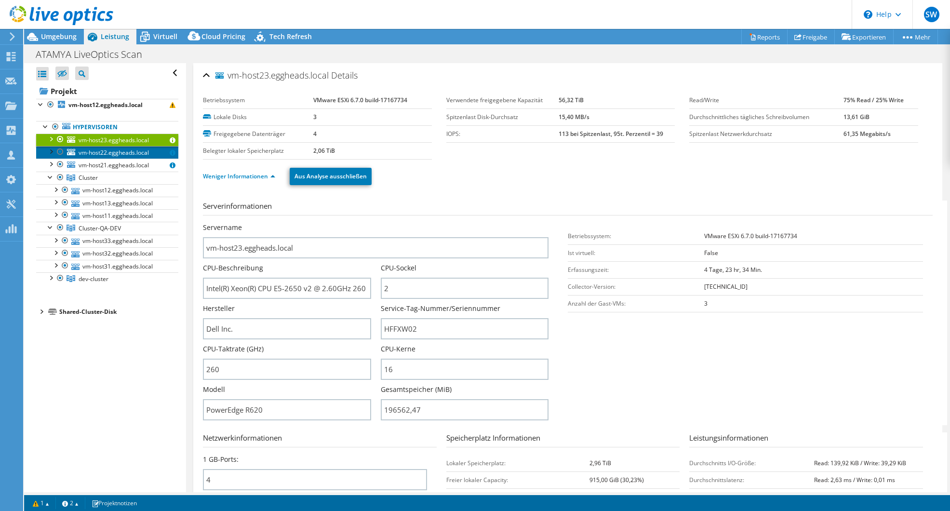
click at [115, 152] on span "vm-host22.eggheads.local" at bounding box center [114, 152] width 70 height 8
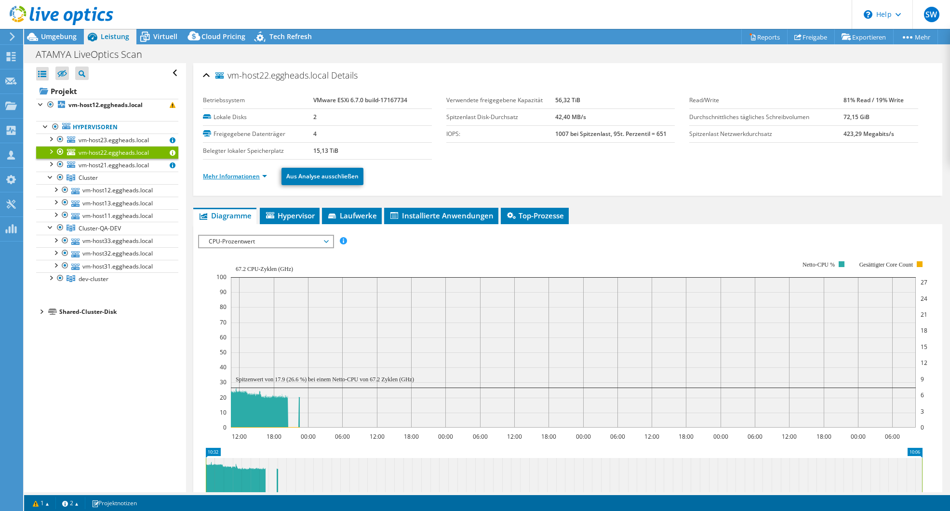
click at [228, 178] on link "Mehr Informationen" at bounding box center [235, 176] width 64 height 8
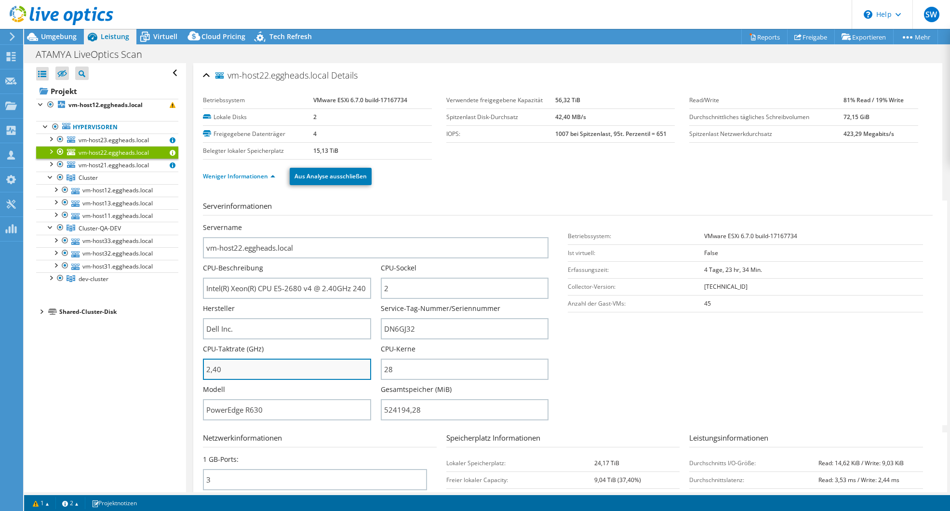
drag, startPoint x: 231, startPoint y: 373, endPoint x: 210, endPoint y: 372, distance: 21.2
click at [210, 372] on input "2,40" at bounding box center [287, 368] width 168 height 21
type input "240"
click at [99, 165] on span "vm-host21.eggheads.local" at bounding box center [114, 165] width 70 height 8
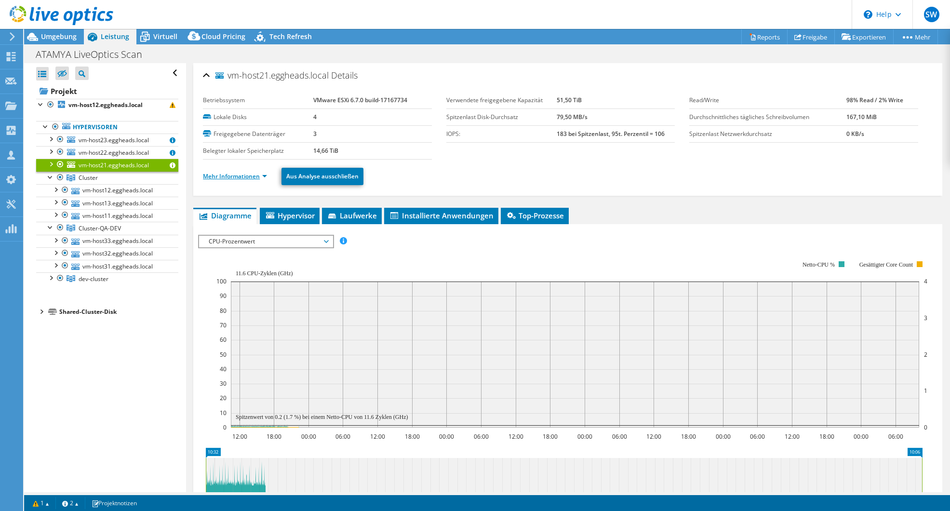
click at [234, 176] on link "Mehr Informationen" at bounding box center [235, 176] width 64 height 8
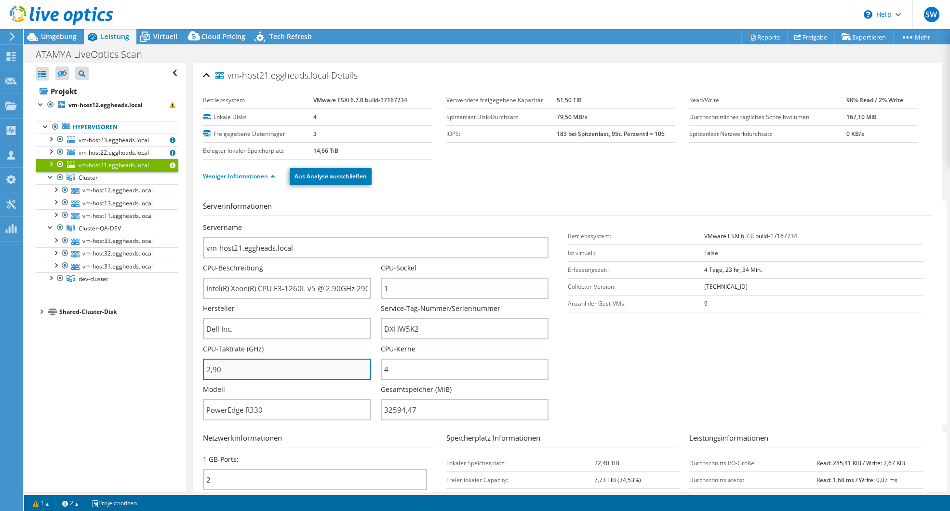
drag, startPoint x: 238, startPoint y: 374, endPoint x: 207, endPoint y: 372, distance: 31.4
click at [207, 372] on input "2,90" at bounding box center [287, 368] width 168 height 21
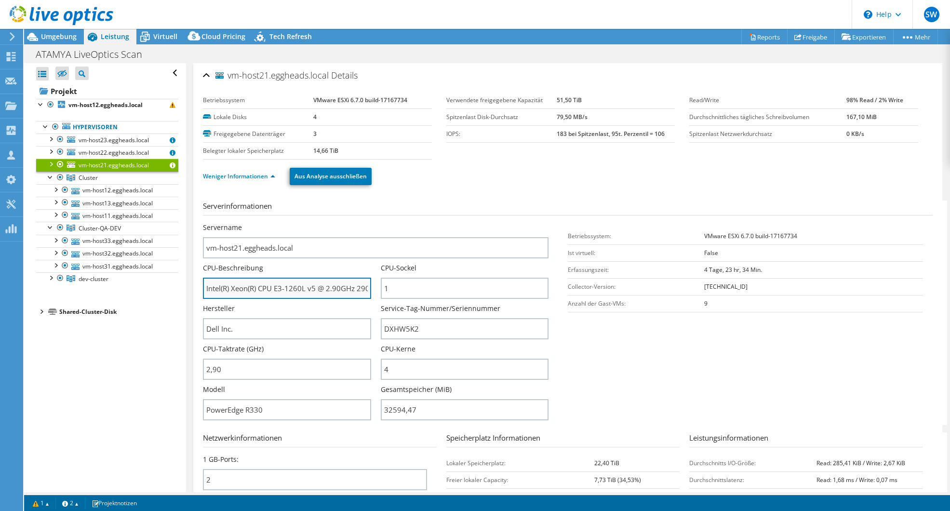
type input "290"
drag, startPoint x: 314, startPoint y: 286, endPoint x: 270, endPoint y: 291, distance: 44.6
click at [270, 291] on input "Intel(R) Xeon(R) CPU E3-1260L v5 @ 2.90GHz 290 GHz" at bounding box center [287, 288] width 168 height 21
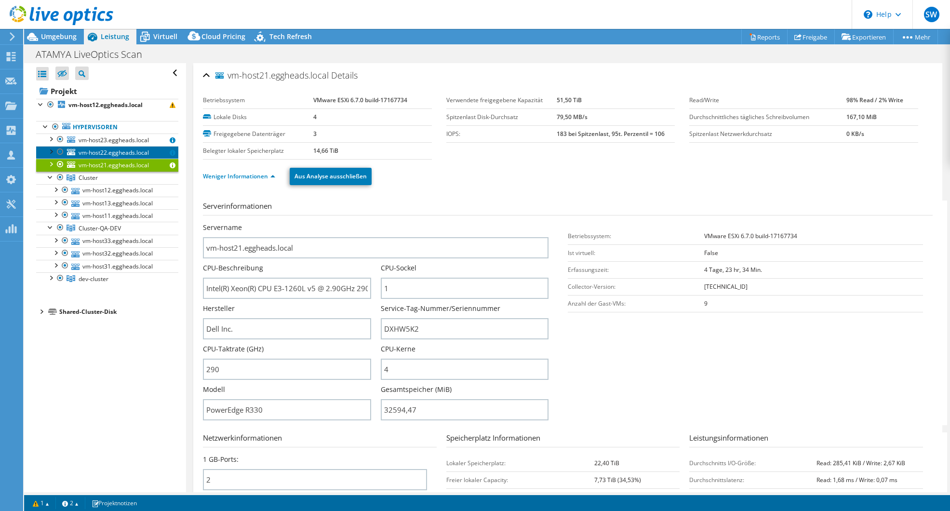
click at [121, 151] on span "vm-host22.eggheads.local" at bounding box center [114, 152] width 70 height 8
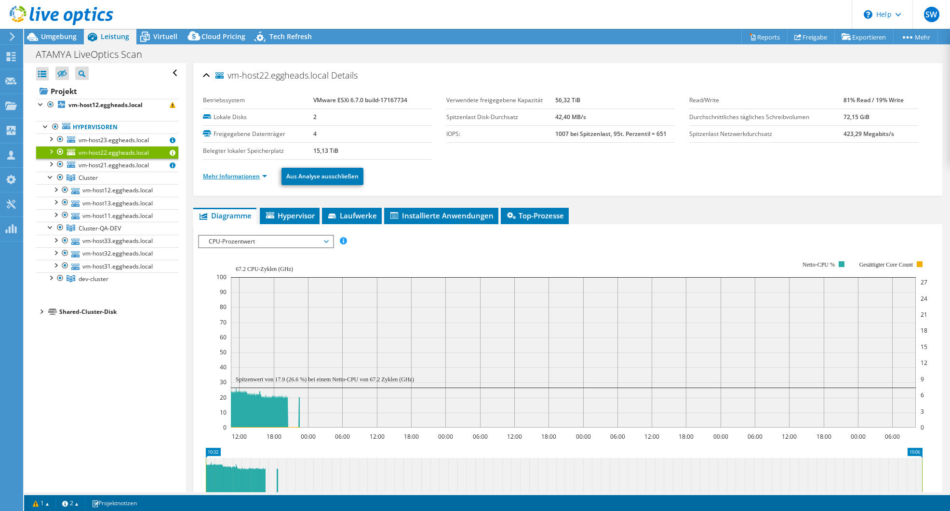
click at [242, 176] on link "Mehr Informationen" at bounding box center [235, 176] width 64 height 8
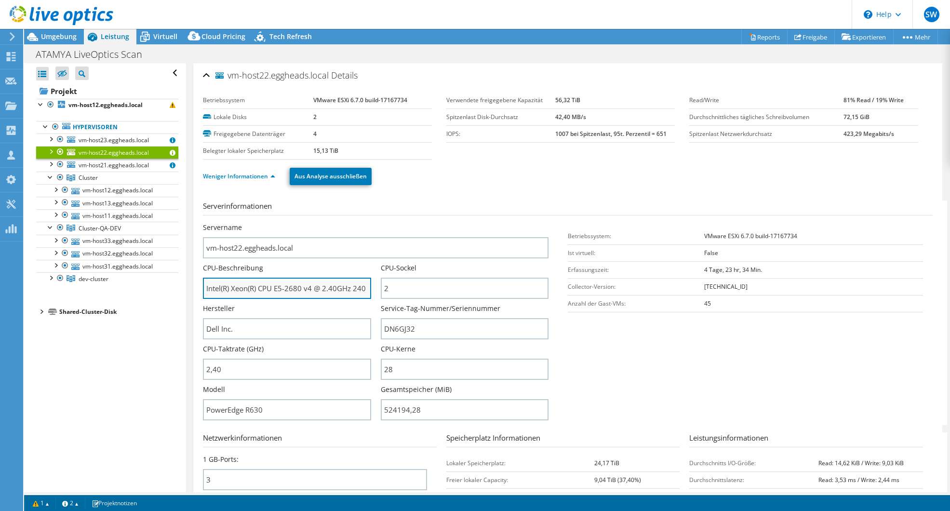
drag, startPoint x: 309, startPoint y: 290, endPoint x: 265, endPoint y: 289, distance: 43.9
click at [265, 289] on input "Intel(R) Xeon(R) CPU E5-2680 v4 @ 2.40GHz 240 GHz" at bounding box center [287, 288] width 168 height 21
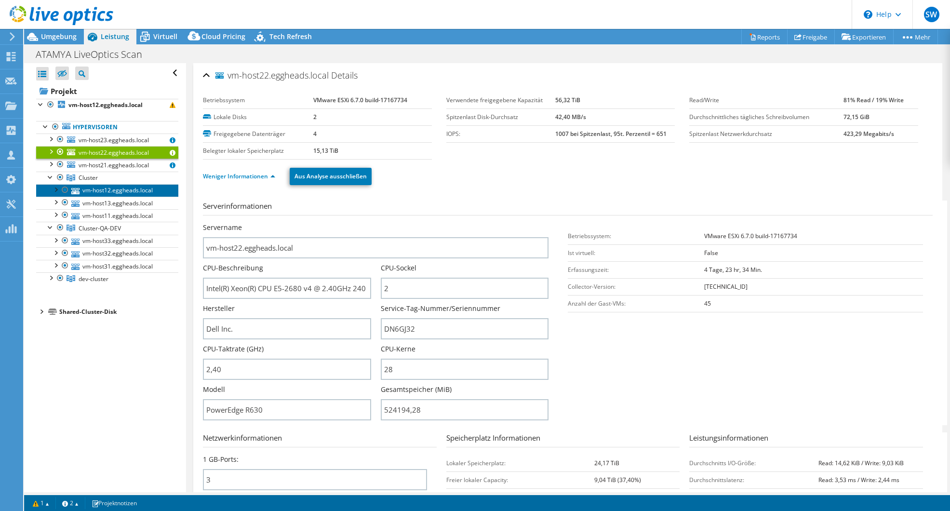
click at [117, 190] on link "vm-host12.eggheads.local" at bounding box center [107, 190] width 142 height 13
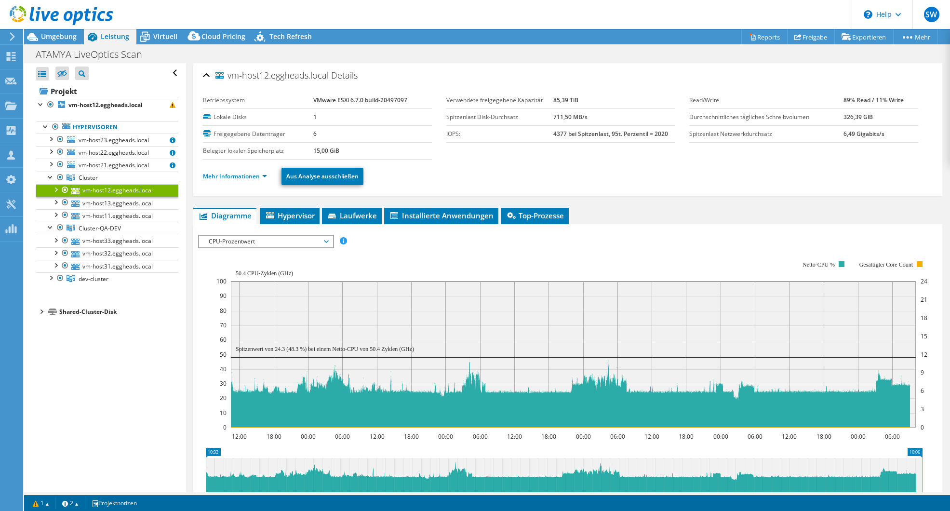
click at [243, 172] on li "Mehr Informationen" at bounding box center [238, 176] width 70 height 11
click at [241, 179] on link "Mehr Informationen" at bounding box center [235, 176] width 64 height 8
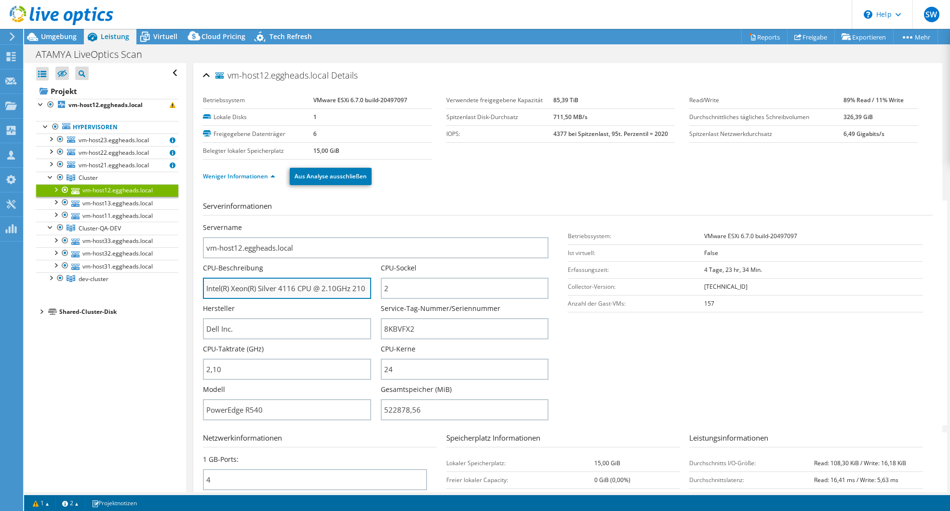
drag, startPoint x: 317, startPoint y: 289, endPoint x: 212, endPoint y: 287, distance: 104.1
click at [212, 287] on input "Intel(R) Xeon(R) Silver 4116 CPU @ 2.10GHz 210 GHz" at bounding box center [287, 288] width 168 height 21
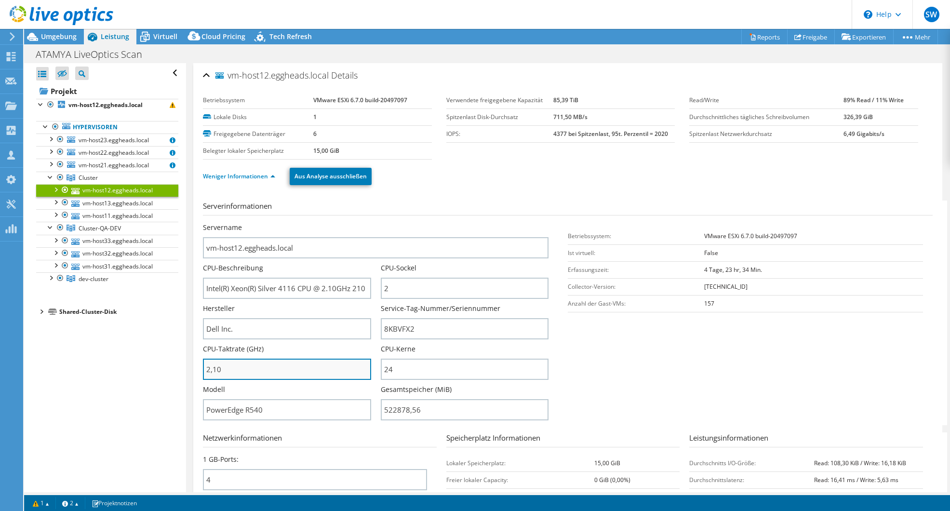
drag, startPoint x: 220, startPoint y: 372, endPoint x: 205, endPoint y: 371, distance: 14.5
click at [205, 371] on input "2,10" at bounding box center [287, 368] width 168 height 21
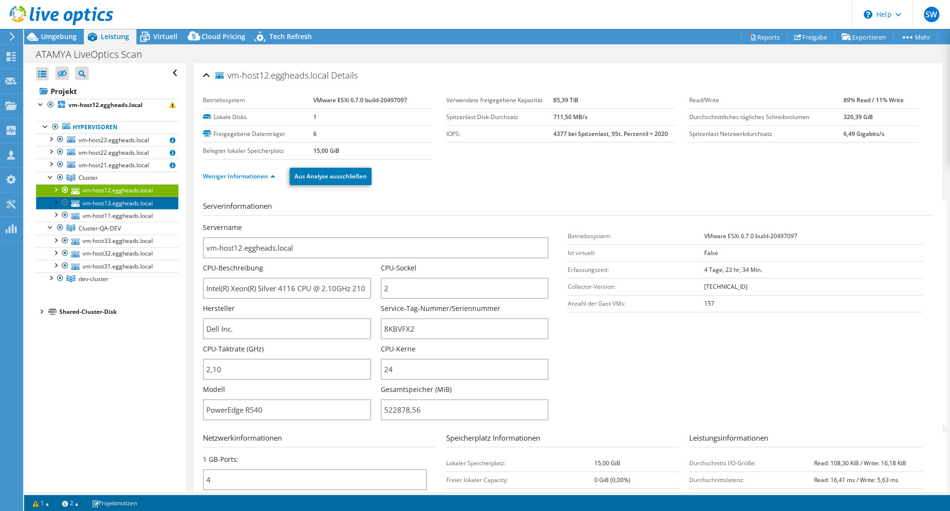
type input "210"
click at [95, 206] on link "vm-host13.eggheads.local" at bounding box center [107, 203] width 142 height 13
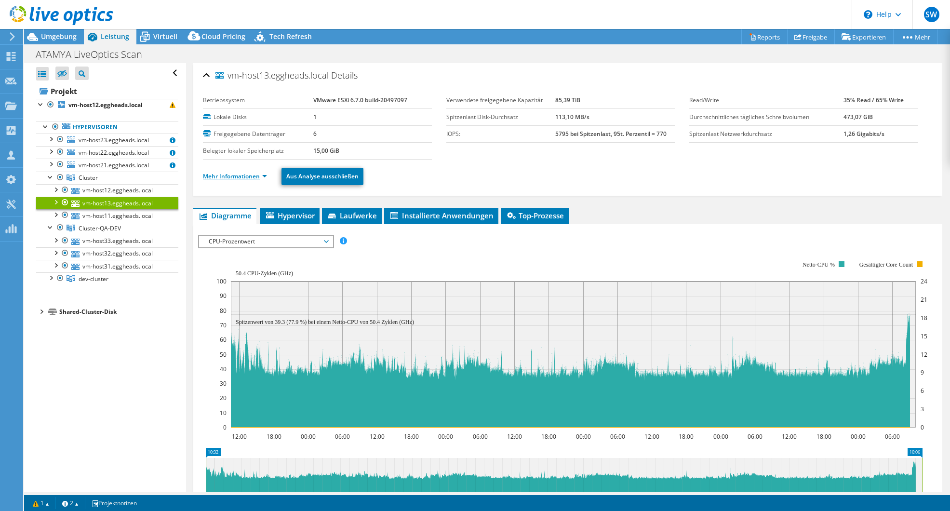
click at [245, 178] on link "Mehr Informationen" at bounding box center [235, 176] width 64 height 8
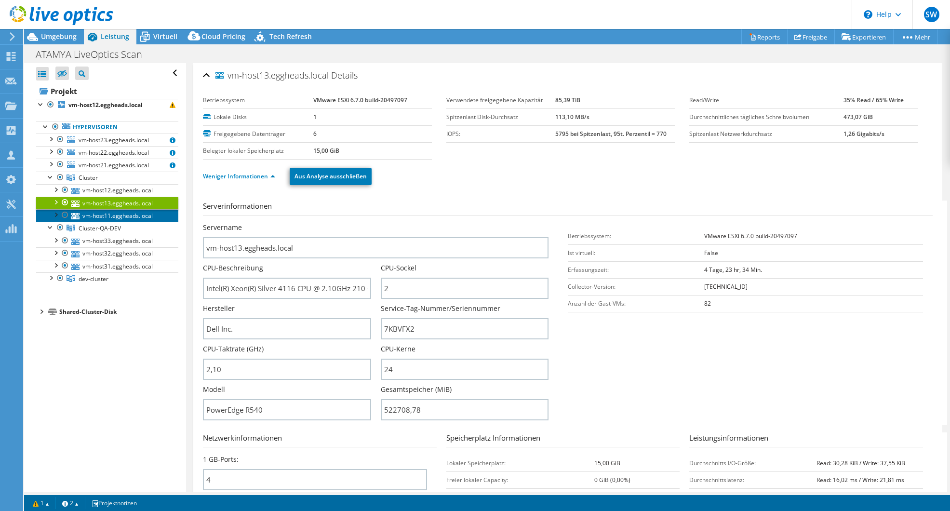
click at [120, 218] on link "vm-host11.eggheads.local" at bounding box center [107, 215] width 142 height 13
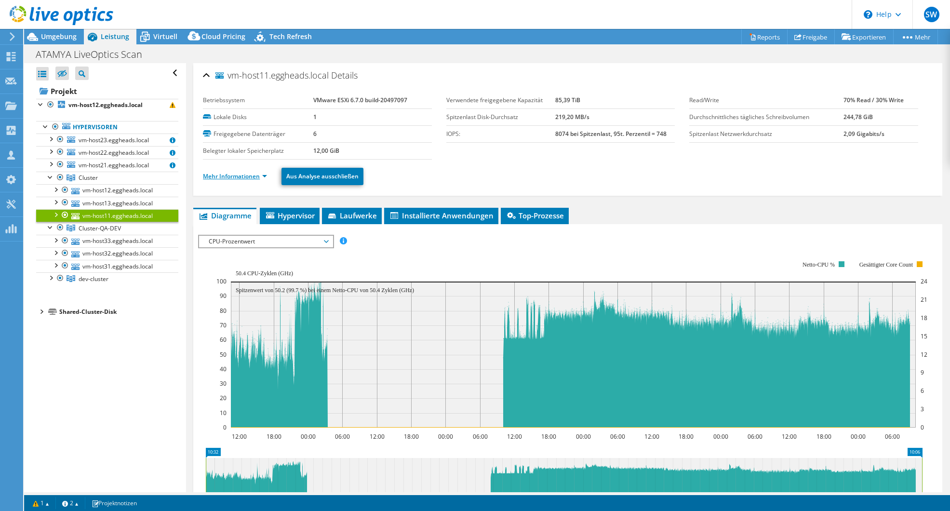
click at [232, 175] on link "Mehr Informationen" at bounding box center [235, 176] width 64 height 8
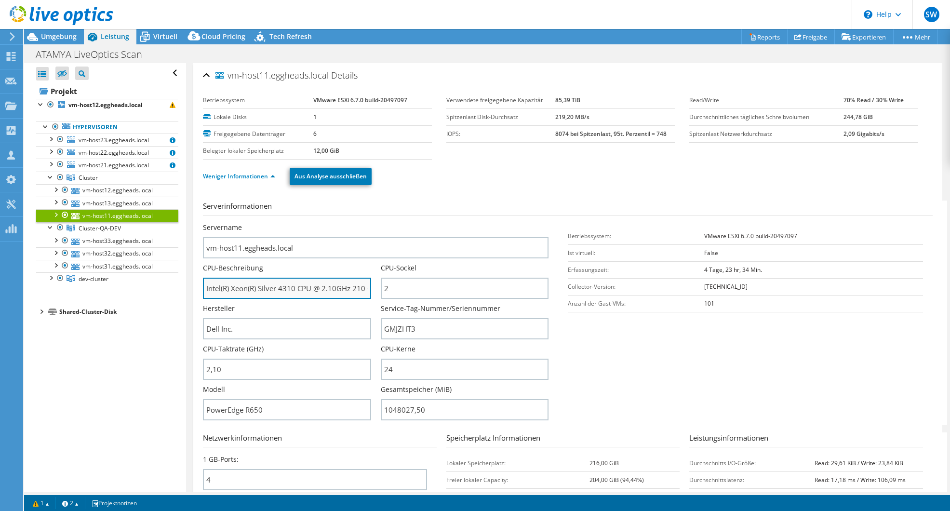
drag, startPoint x: 307, startPoint y: 287, endPoint x: 264, endPoint y: 287, distance: 42.9
click at [264, 287] on input "Intel(R) Xeon(R) Silver 4310 CPU @ 2.10GHz 210 GHz" at bounding box center [287, 288] width 168 height 21
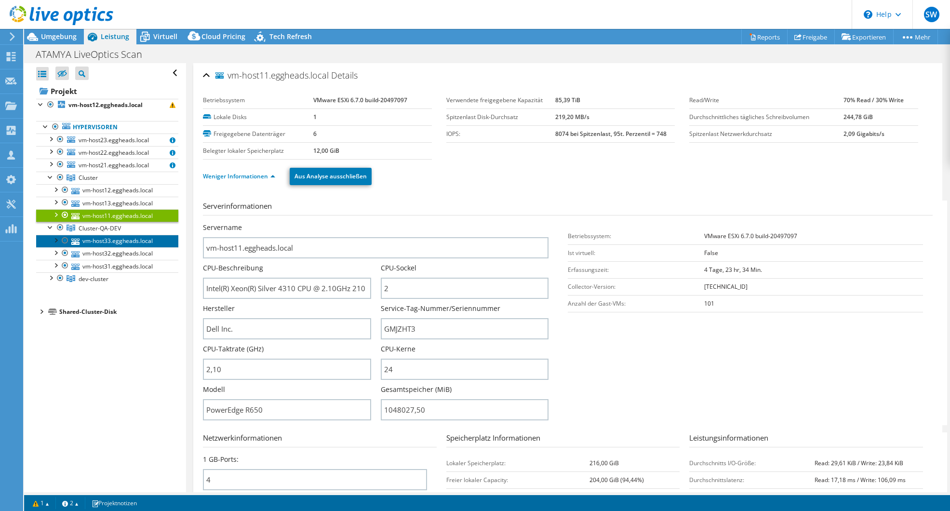
click at [122, 244] on link "vm-host33.eggheads.local" at bounding box center [107, 241] width 142 height 13
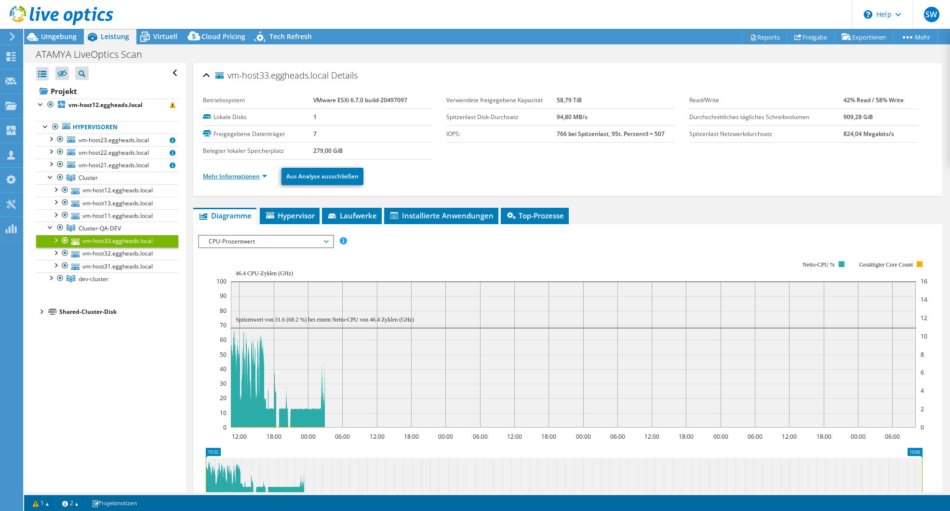
click at [238, 173] on link "Mehr Informationen" at bounding box center [235, 176] width 64 height 8
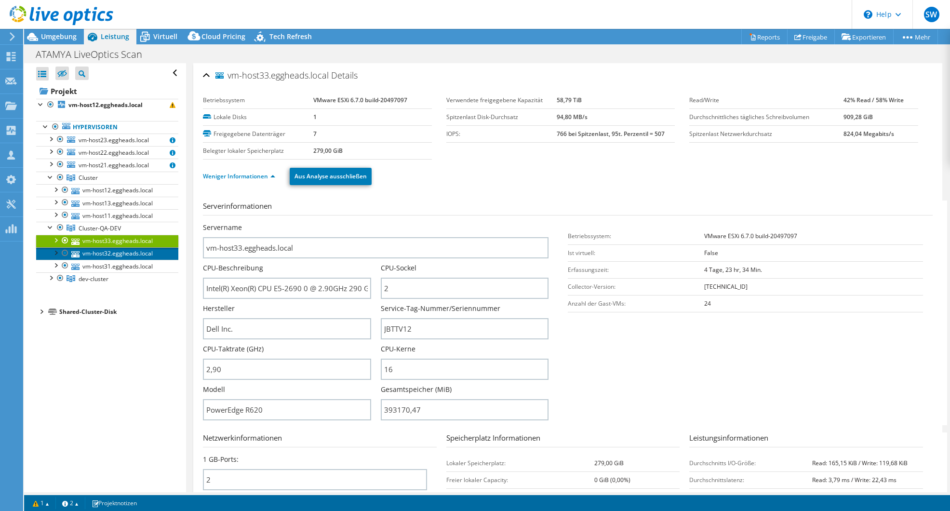
click at [108, 254] on link "vm-host32.eggheads.local" at bounding box center [107, 253] width 142 height 13
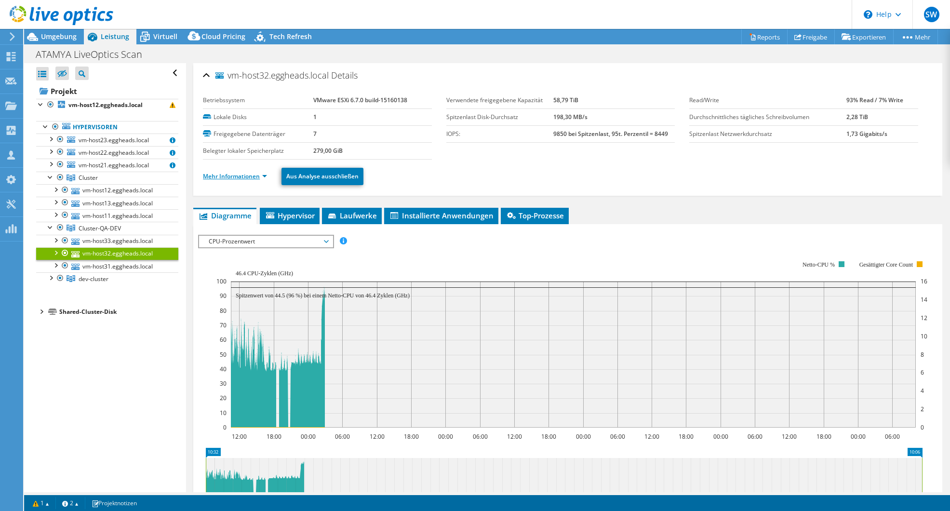
click at [241, 176] on link "Mehr Informationen" at bounding box center [235, 176] width 64 height 8
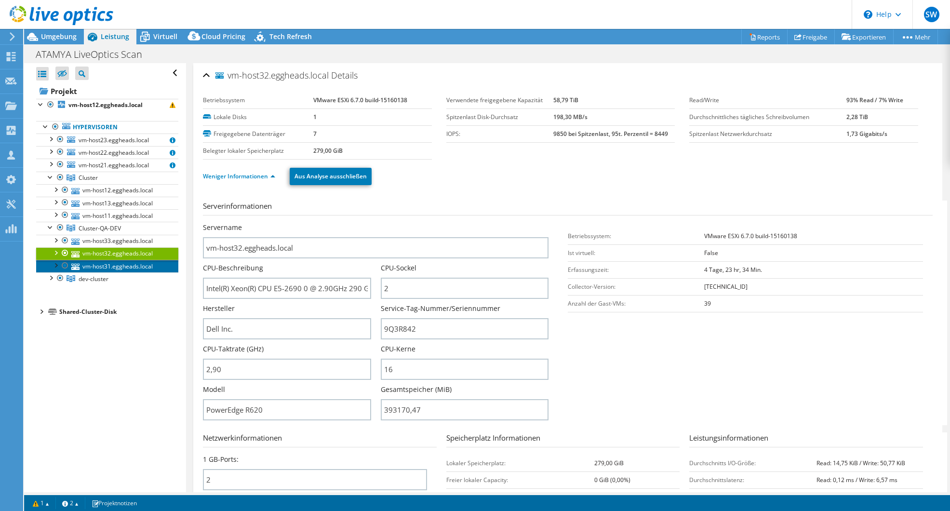
click at [123, 266] on link "vm-host31.eggheads.local" at bounding box center [107, 266] width 142 height 13
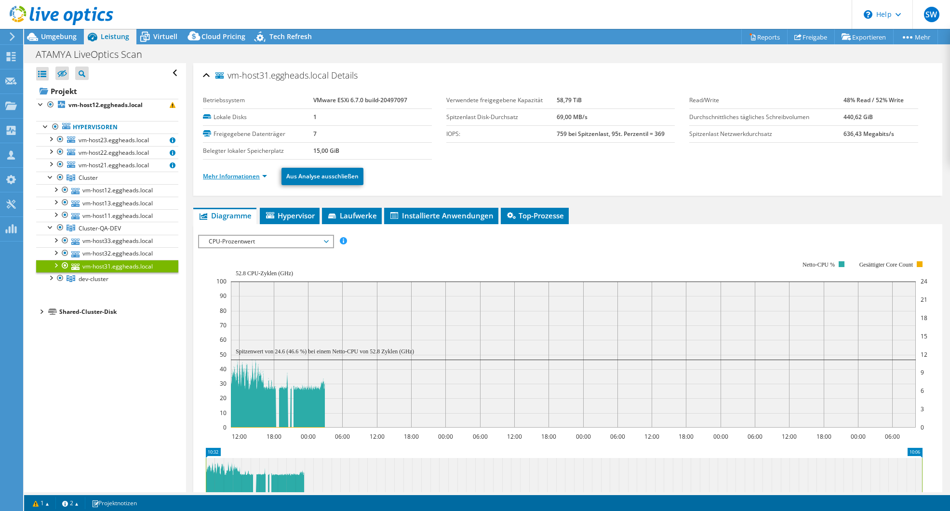
click at [223, 173] on link "Mehr Informationen" at bounding box center [235, 176] width 64 height 8
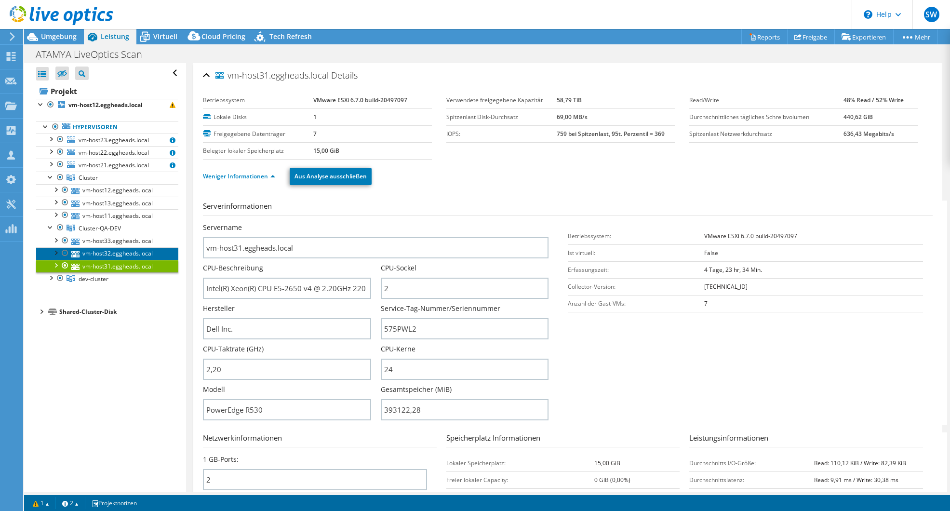
click at [125, 256] on link "vm-host32.eggheads.local" at bounding box center [107, 253] width 142 height 13
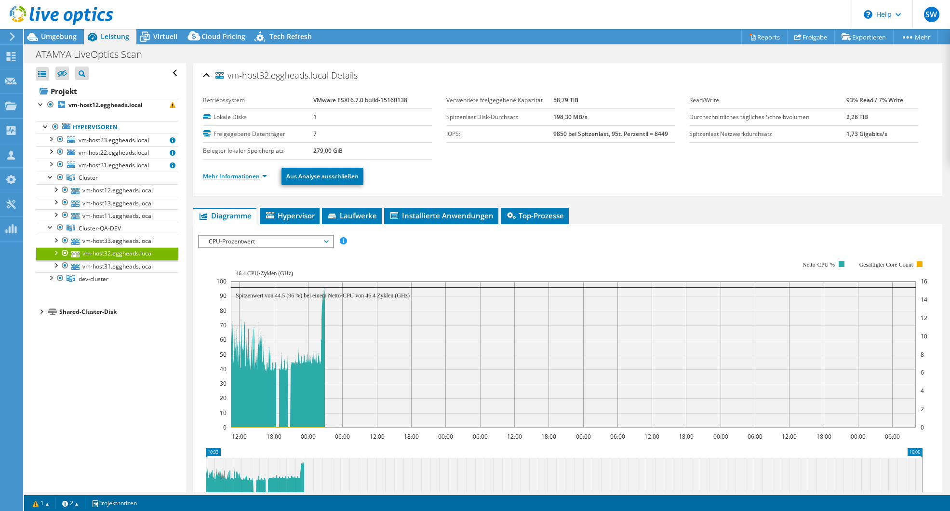
click at [251, 176] on link "Mehr Informationen" at bounding box center [235, 176] width 64 height 8
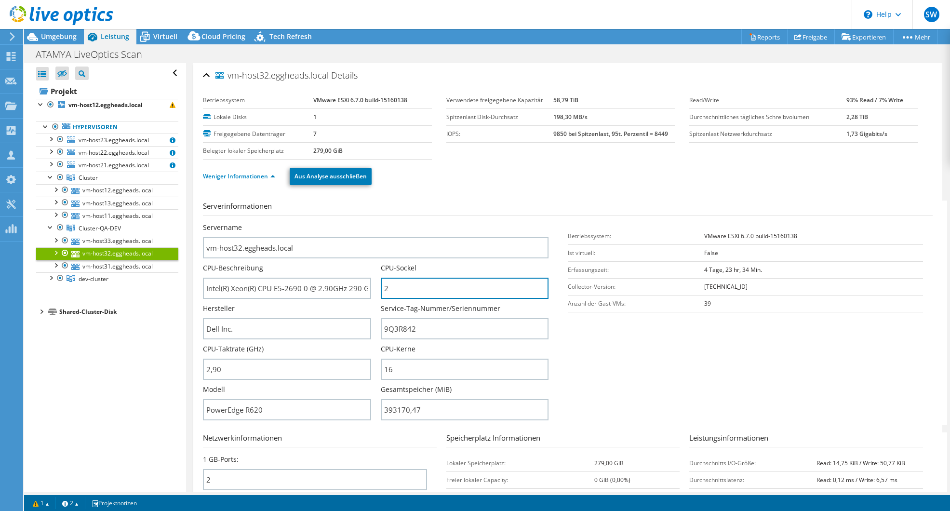
drag, startPoint x: 392, startPoint y: 288, endPoint x: 377, endPoint y: 288, distance: 14.9
click at [377, 223] on div "Servername vm-host32.eggheads.local CPU-Beschreibung Intel(R) Xeon(R) CPU E5-26…" at bounding box center [380, 223] width 355 height 0
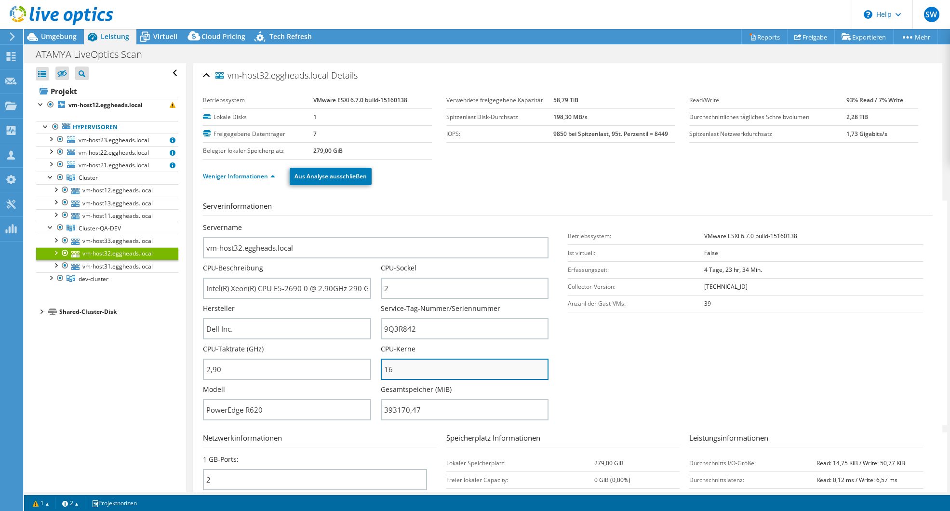
drag, startPoint x: 393, startPoint y: 373, endPoint x: 385, endPoint y: 371, distance: 8.1
click at [385, 371] on input "16" at bounding box center [465, 368] width 168 height 21
click at [61, 37] on span "Umgebung" at bounding box center [59, 36] width 36 height 9
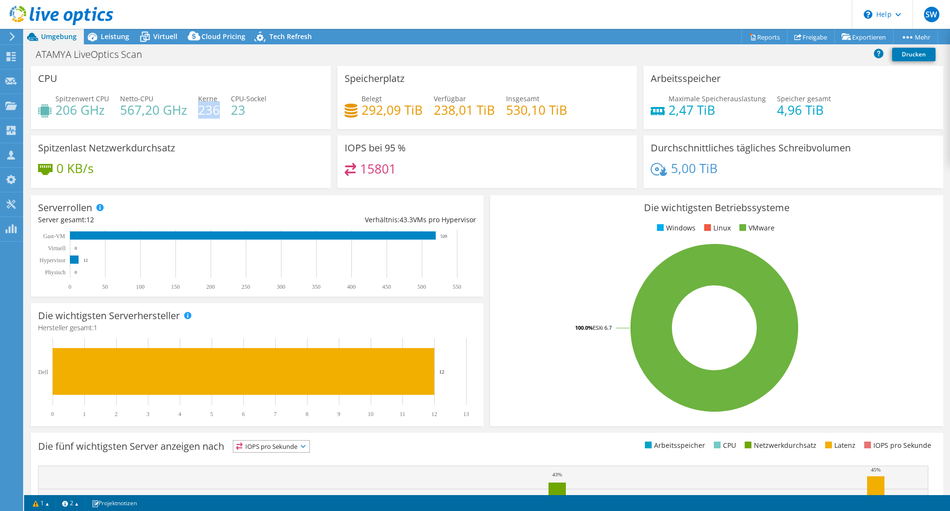
drag, startPoint x: 218, startPoint y: 110, endPoint x: 198, endPoint y: 110, distance: 19.8
click at [198, 110] on h4 "236" at bounding box center [209, 110] width 22 height 11
drag, startPoint x: 198, startPoint y: 110, endPoint x: 119, endPoint y: 39, distance: 106.8
click at [119, 39] on span "Leistung" at bounding box center [115, 36] width 28 height 9
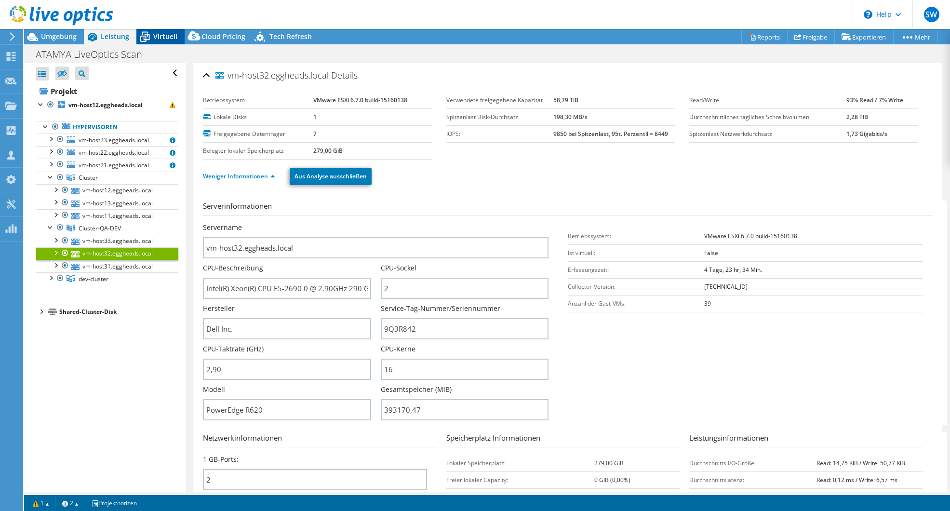
click at [160, 37] on span "Virtuell" at bounding box center [165, 36] width 24 height 9
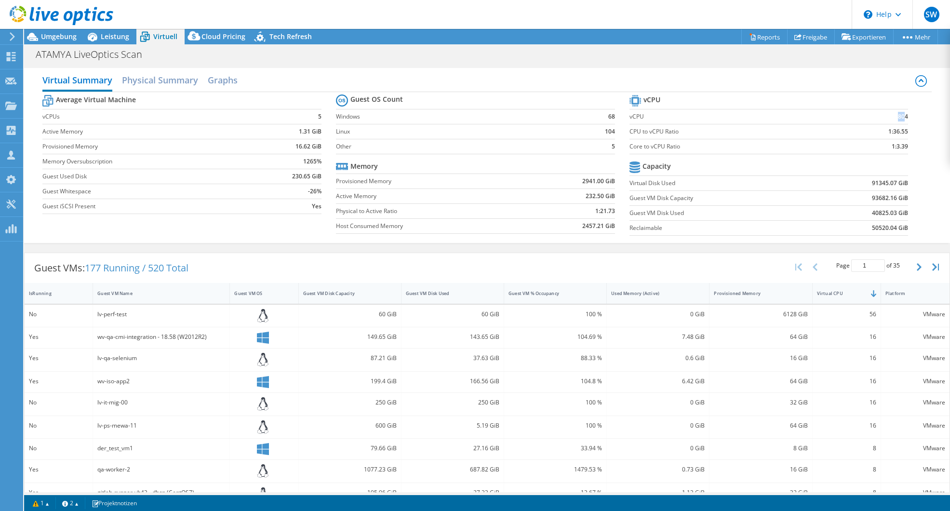
drag, startPoint x: 889, startPoint y: 117, endPoint x: 899, endPoint y: 116, distance: 10.1
click at [899, 116] on td "804" at bounding box center [871, 116] width 73 height 15
drag, startPoint x: 899, startPoint y: 116, endPoint x: 889, endPoint y: 117, distance: 9.6
click at [889, 117] on td "804" at bounding box center [871, 116] width 73 height 15
drag, startPoint x: 862, startPoint y: 315, endPoint x: 871, endPoint y: 315, distance: 9.6
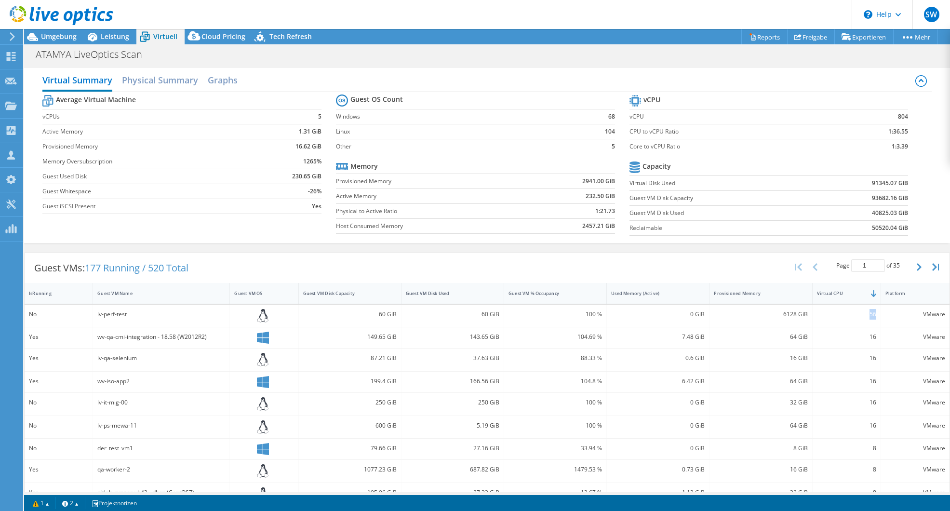
click at [871, 315] on div "56" at bounding box center [846, 316] width 68 height 23
click at [867, 317] on div "56" at bounding box center [846, 314] width 59 height 11
drag, startPoint x: 869, startPoint y: 315, endPoint x: 862, endPoint y: 315, distance: 7.7
click at [862, 315] on div "56" at bounding box center [846, 316] width 68 height 23
drag, startPoint x: 862, startPoint y: 315, endPoint x: 865, endPoint y: 335, distance: 20.6
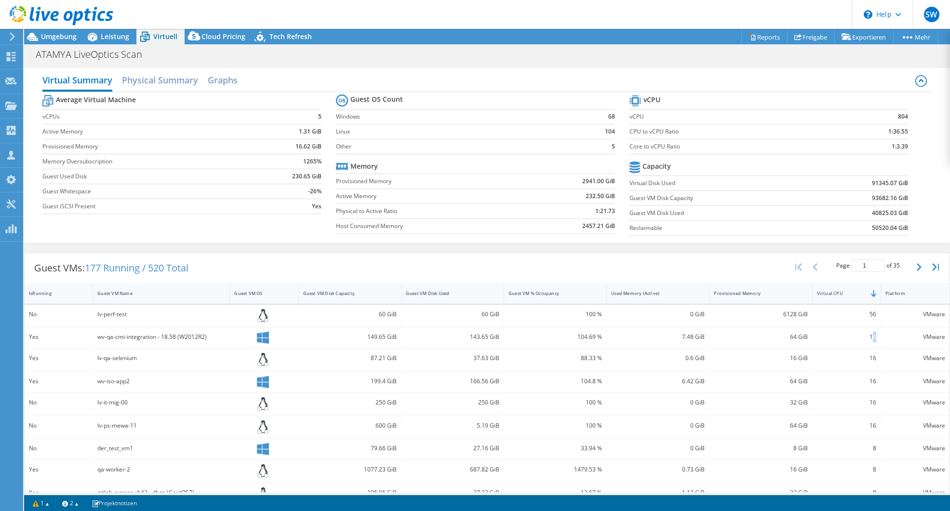
click at [865, 335] on div "16" at bounding box center [846, 337] width 68 height 21
click at [863, 337] on div "16" at bounding box center [846, 337] width 59 height 11
drag, startPoint x: 862, startPoint y: 337, endPoint x: 868, endPoint y: 337, distance: 6.3
click at [868, 337] on div "16" at bounding box center [846, 337] width 59 height 11
drag, startPoint x: 868, startPoint y: 337, endPoint x: 868, endPoint y: 358, distance: 21.2
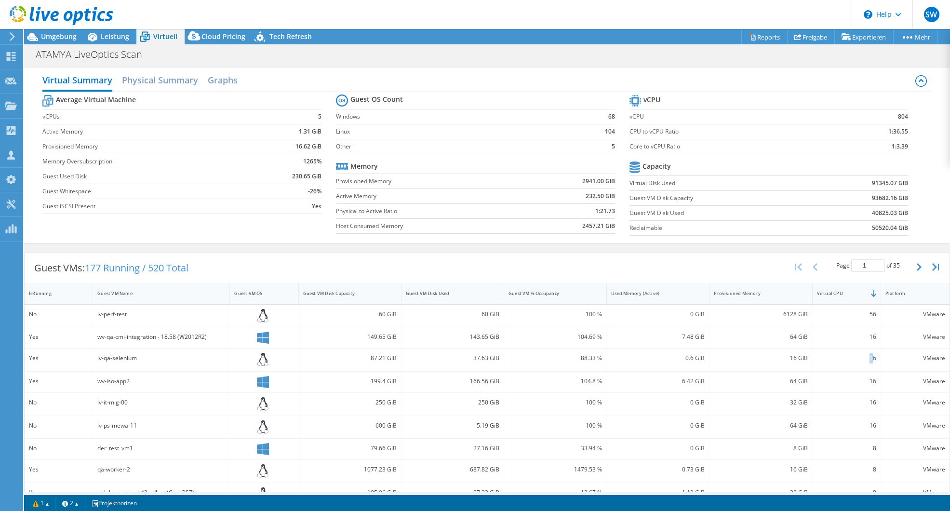
click at [868, 358] on div "16" at bounding box center [846, 358] width 59 height 11
drag, startPoint x: 868, startPoint y: 358, endPoint x: 862, endPoint y: 384, distance: 25.7
click at [862, 384] on div "16" at bounding box center [846, 381] width 59 height 11
drag, startPoint x: 862, startPoint y: 383, endPoint x: 867, endPoint y: 383, distance: 5.3
click at [867, 383] on div "16" at bounding box center [846, 381] width 59 height 11
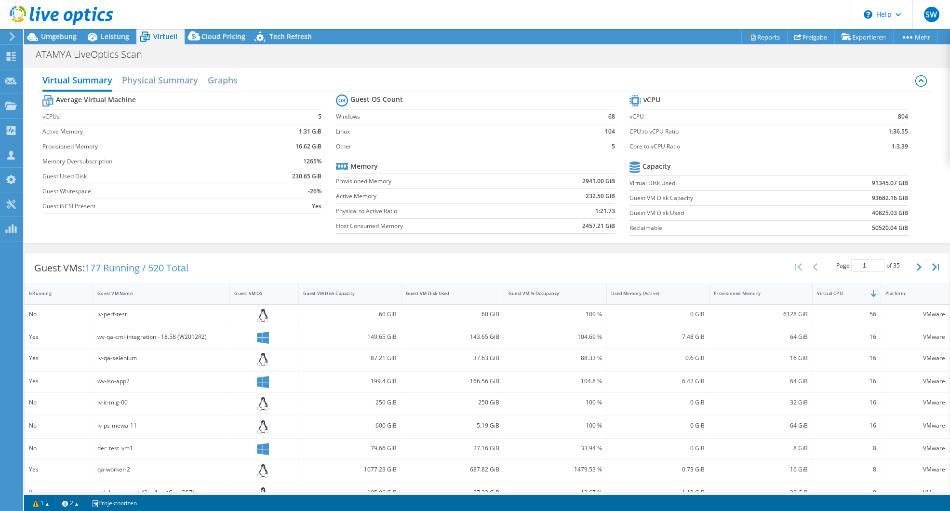
drag, startPoint x: 867, startPoint y: 383, endPoint x: 860, endPoint y: 448, distance: 65.0
click at [860, 448] on div "8" at bounding box center [846, 448] width 59 height 11
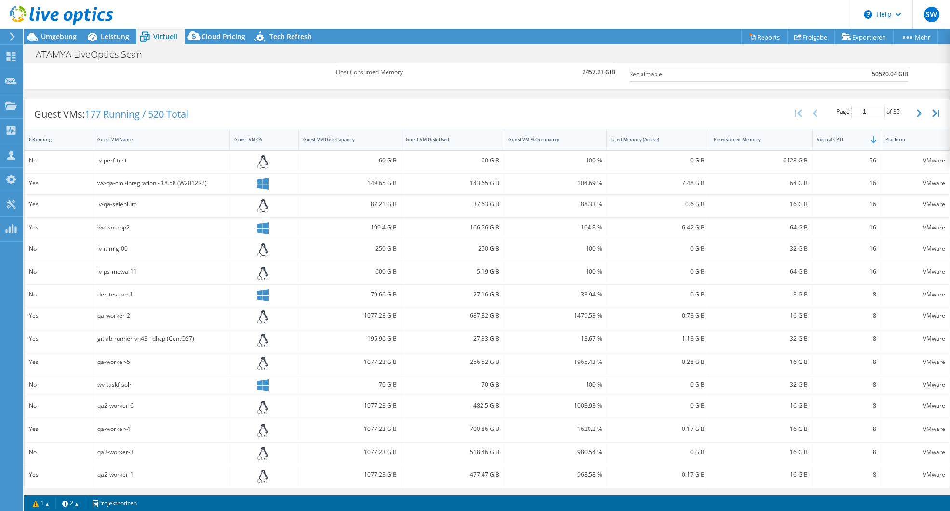
scroll to position [155, 0]
click at [912, 106] on button "button" at bounding box center [920, 112] width 16 height 18
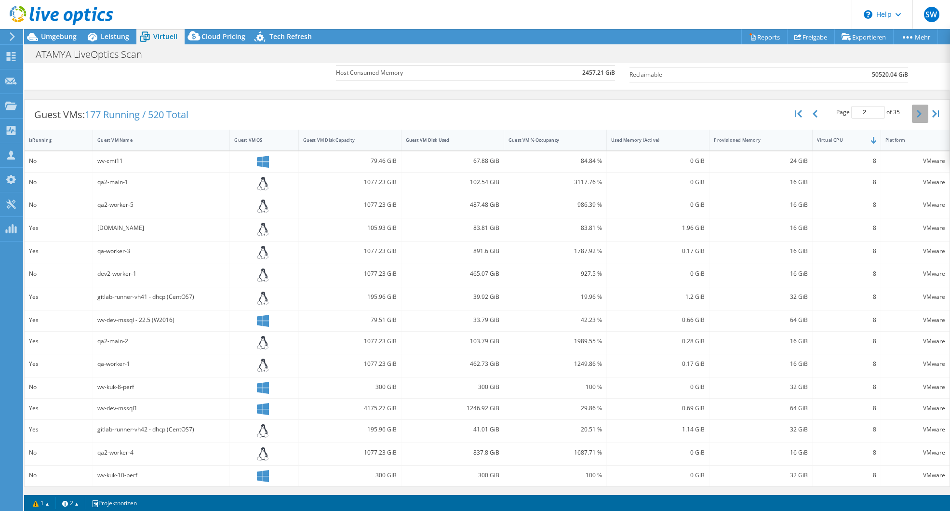
scroll to position [153, 0]
click at [916, 113] on icon "button" at bounding box center [918, 114] width 5 height 8
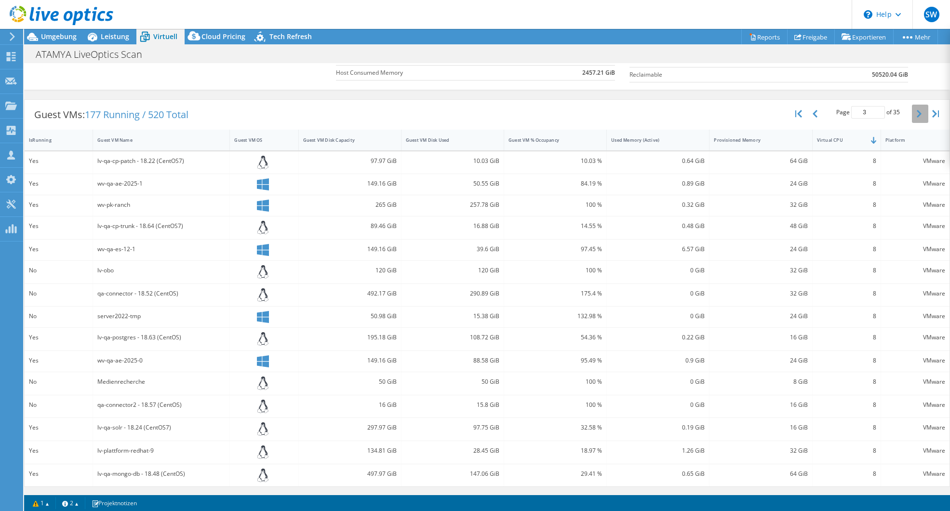
click at [916, 113] on icon "button" at bounding box center [918, 114] width 5 height 8
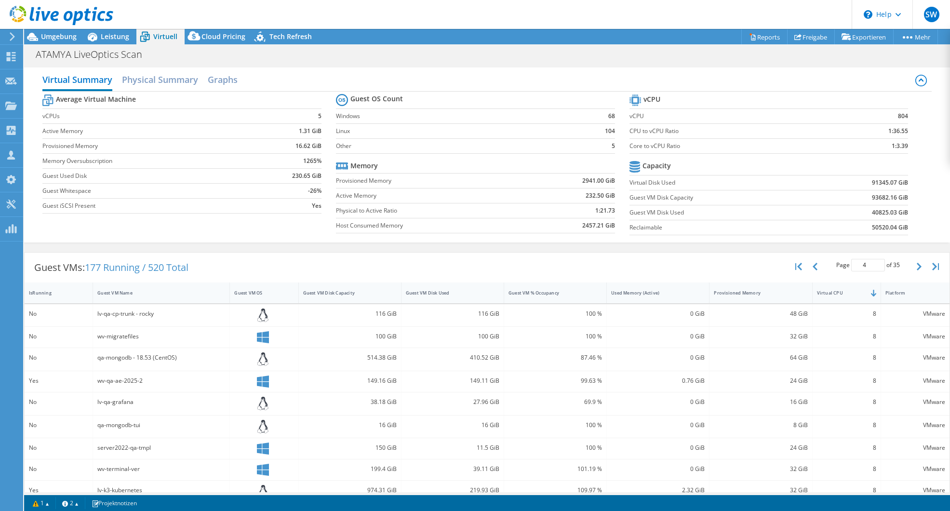
scroll to position [0, 0]
drag, startPoint x: 885, startPoint y: 146, endPoint x: 901, endPoint y: 146, distance: 16.4
click at [901, 146] on section "vCPU vCPU 804 CPU to vCPU Ratio 1:36.55 Core to vCPU Ratio 1:3.39 Capacity Virt…" at bounding box center [775, 167] width 293 height 148
click at [67, 37] on span "Umgebung" at bounding box center [59, 36] width 36 height 9
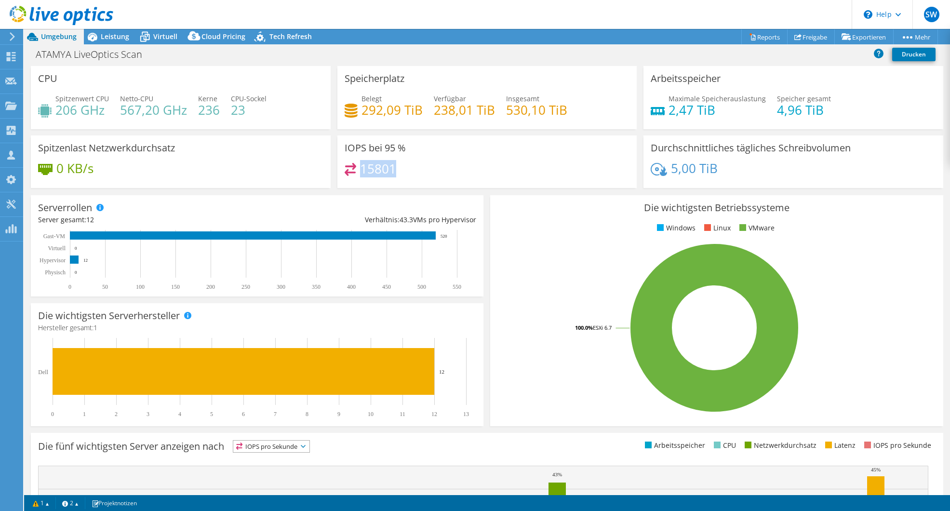
drag, startPoint x: 396, startPoint y: 169, endPoint x: 359, endPoint y: 167, distance: 37.2
click at [359, 167] on div "15801" at bounding box center [487, 173] width 285 height 21
drag, startPoint x: 359, startPoint y: 167, endPoint x: 368, endPoint y: 168, distance: 8.7
click at [368, 168] on h4 "15801" at bounding box center [378, 168] width 36 height 11
drag, startPoint x: 393, startPoint y: 170, endPoint x: 360, endPoint y: 171, distance: 32.3
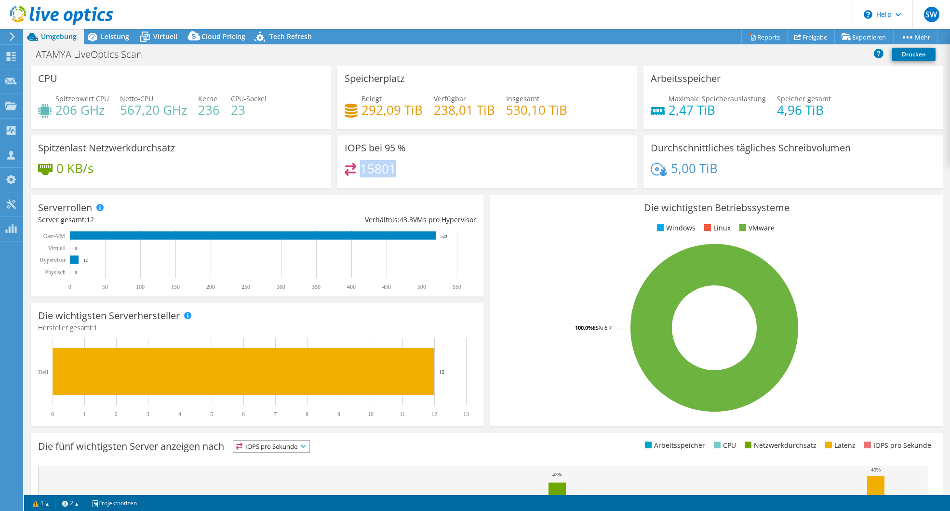
click at [360, 171] on h4 "15801" at bounding box center [378, 168] width 36 height 11
drag, startPoint x: 360, startPoint y: 171, endPoint x: 367, endPoint y: 172, distance: 6.8
click at [366, 172] on h4 "15801" at bounding box center [378, 168] width 36 height 11
drag, startPoint x: 393, startPoint y: 167, endPoint x: 360, endPoint y: 169, distance: 33.3
click at [360, 169] on h4 "15801" at bounding box center [378, 168] width 36 height 11
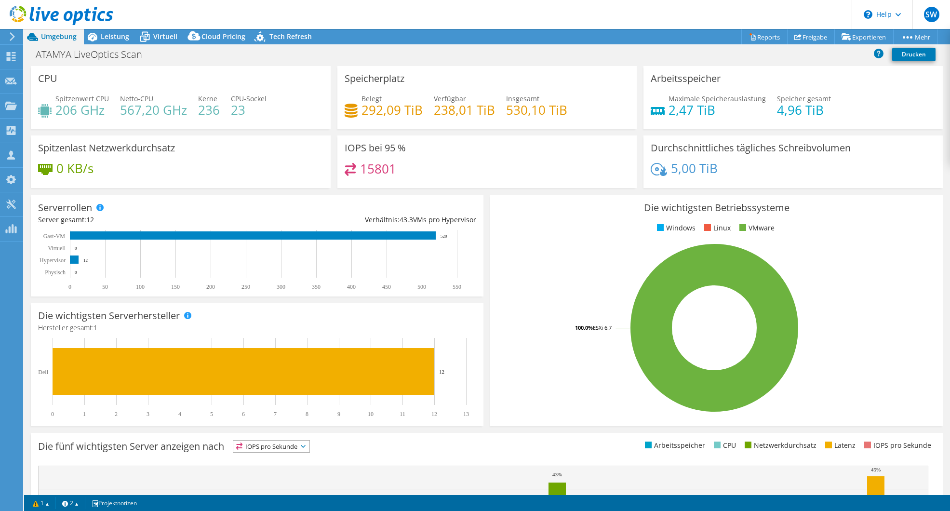
drag, startPoint x: 360, startPoint y: 169, endPoint x: 467, endPoint y: 173, distance: 107.5
click at [468, 173] on div "15801" at bounding box center [487, 173] width 285 height 21
click at [157, 36] on span "Virtuell" at bounding box center [165, 36] width 24 height 9
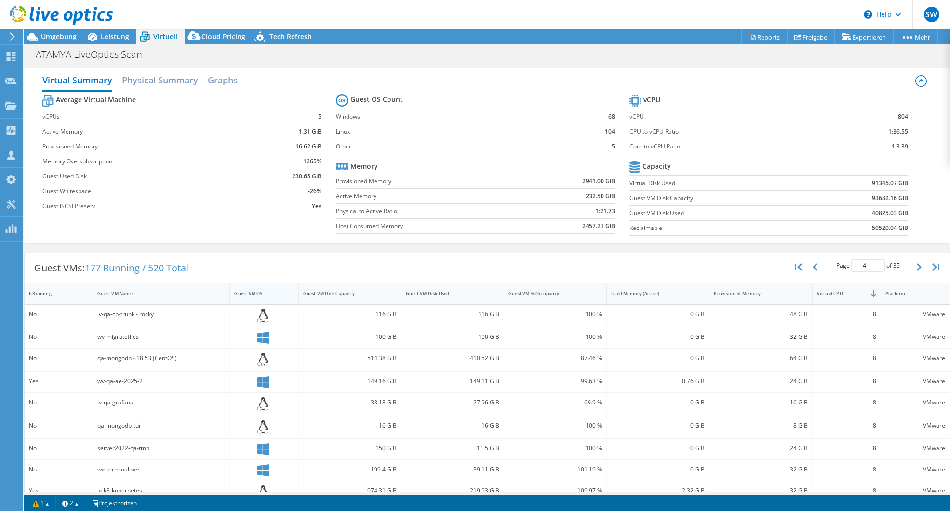
click at [250, 293] on div "Guest VM OS" at bounding box center [258, 293] width 48 height 6
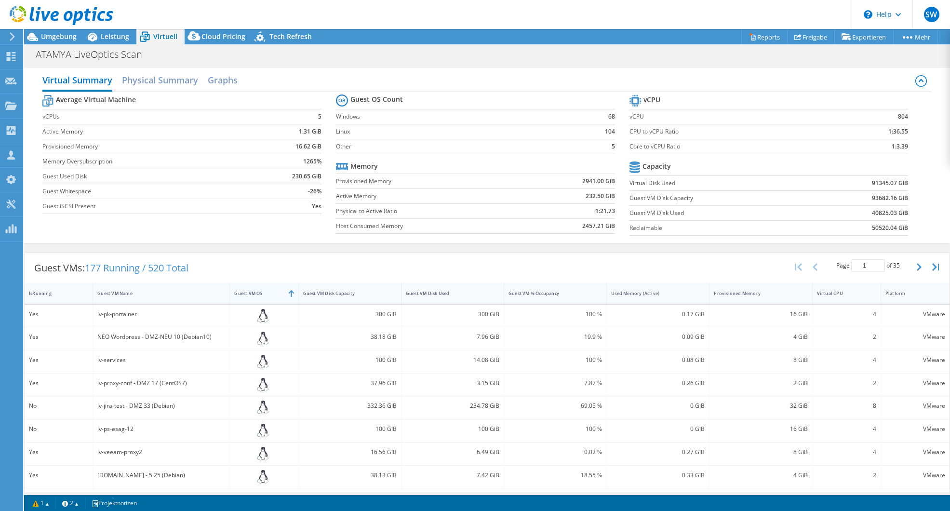
click at [248, 288] on div "Guest VM OS" at bounding box center [258, 293] width 56 height 15
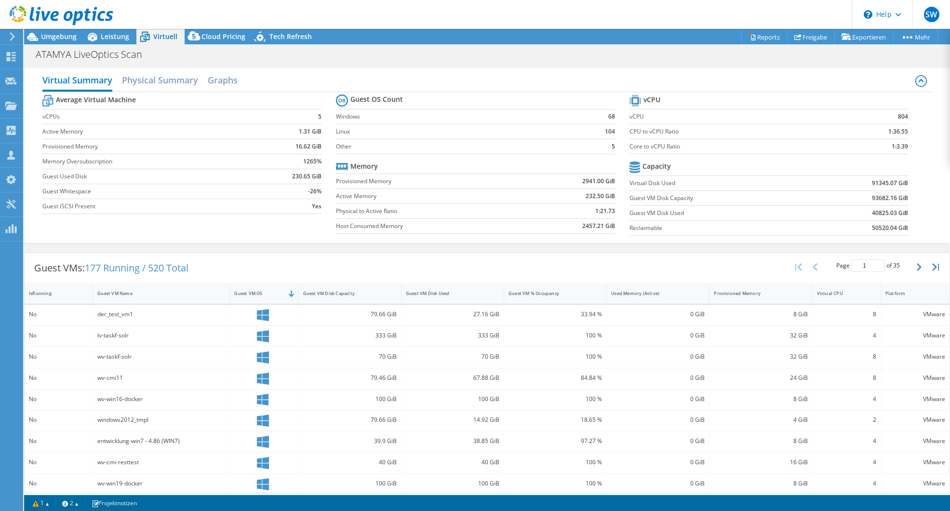
scroll to position [135, 0]
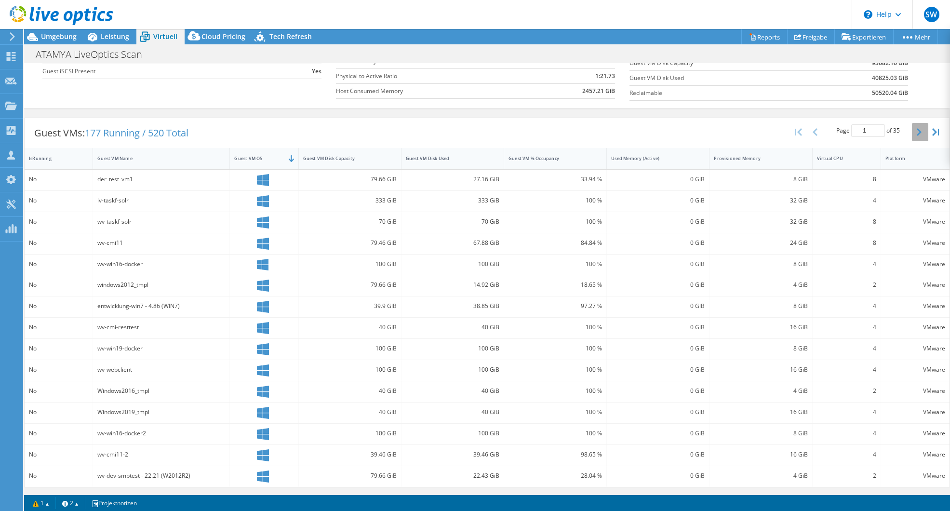
click at [916, 130] on icon "button" at bounding box center [918, 132] width 5 height 8
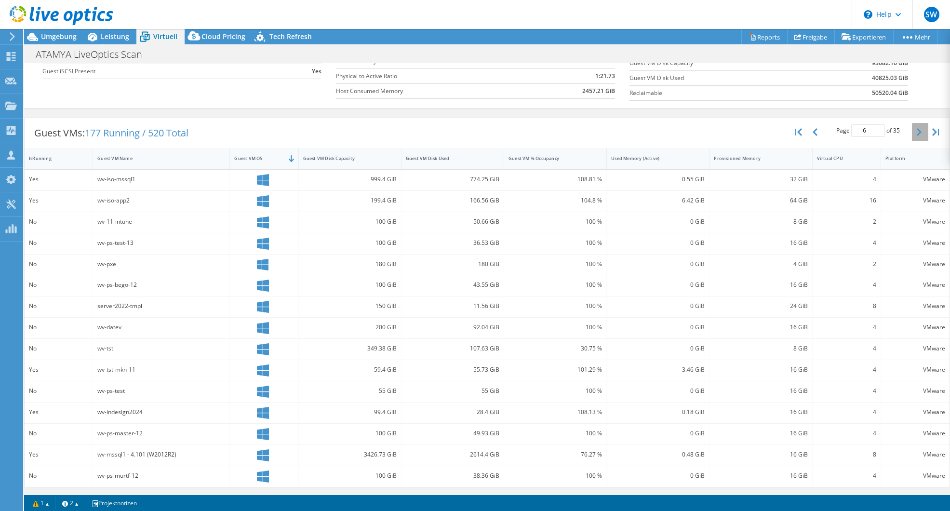
click at [916, 130] on icon "button" at bounding box center [918, 132] width 5 height 8
type input "9"
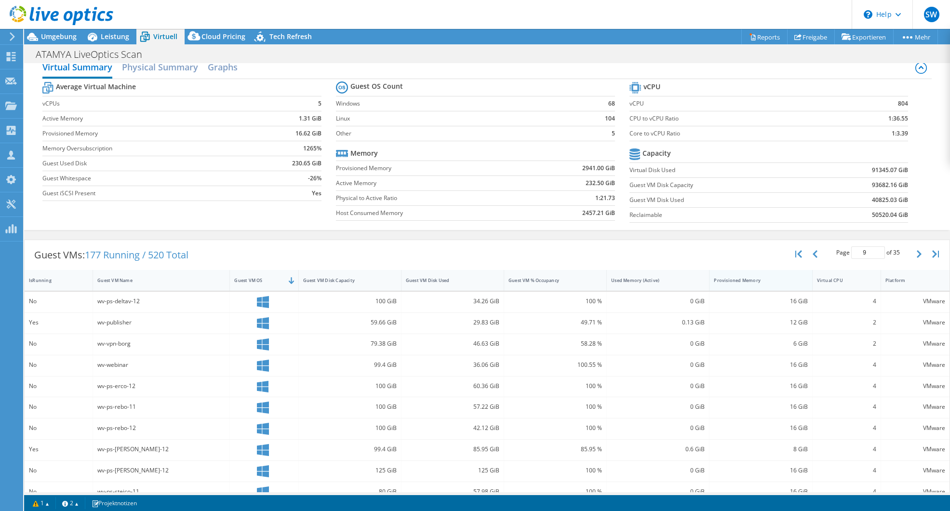
scroll to position [0, 0]
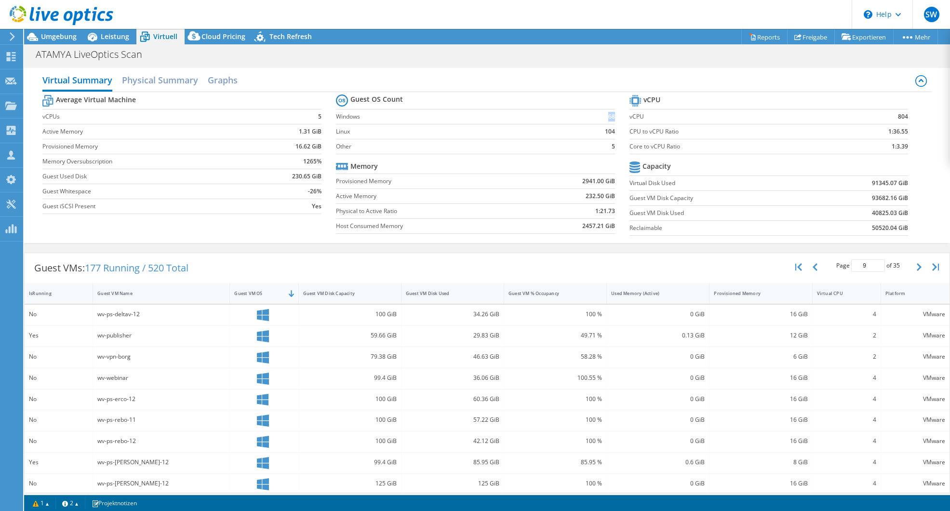
drag, startPoint x: 609, startPoint y: 118, endPoint x: 600, endPoint y: 115, distance: 9.1
click at [600, 115] on td "68" at bounding box center [596, 116] width 37 height 15
click at [604, 122] on td "68" at bounding box center [596, 116] width 37 height 15
drag, startPoint x: 603, startPoint y: 117, endPoint x: 610, endPoint y: 117, distance: 6.7
click at [610, 117] on section "Guest OS Count Windows 68 Linux 104 Other 5 Memory Provisioned Memory 2941.00 G…" at bounding box center [482, 165] width 293 height 146
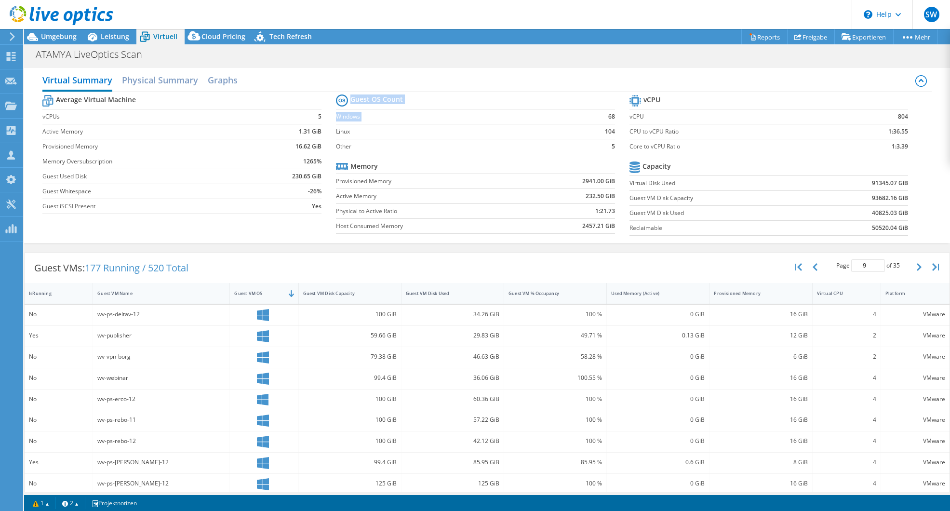
click at [608, 118] on b "68" at bounding box center [611, 117] width 7 height 10
click at [48, 36] on span "Umgebung" at bounding box center [59, 36] width 36 height 9
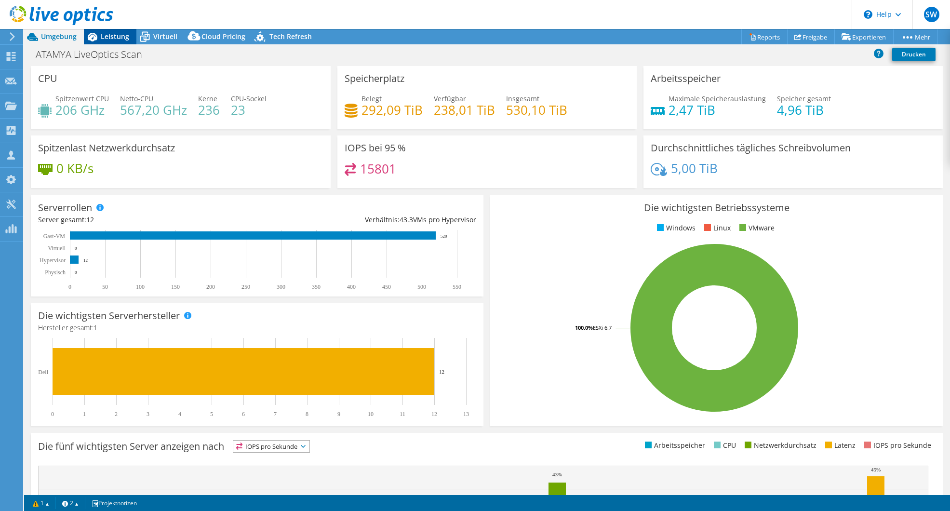
click at [111, 33] on span "Leistung" at bounding box center [115, 36] width 28 height 9
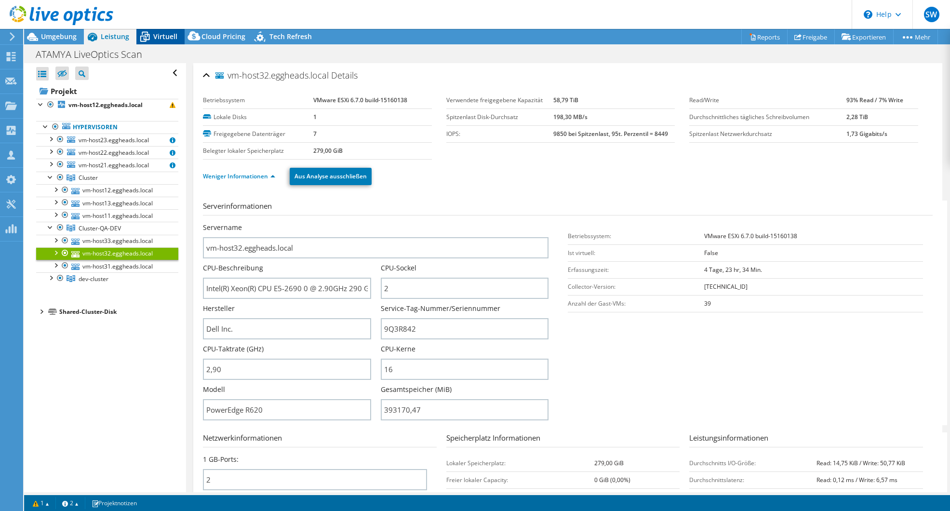
click at [166, 31] on div "Virtuell" at bounding box center [160, 36] width 48 height 15
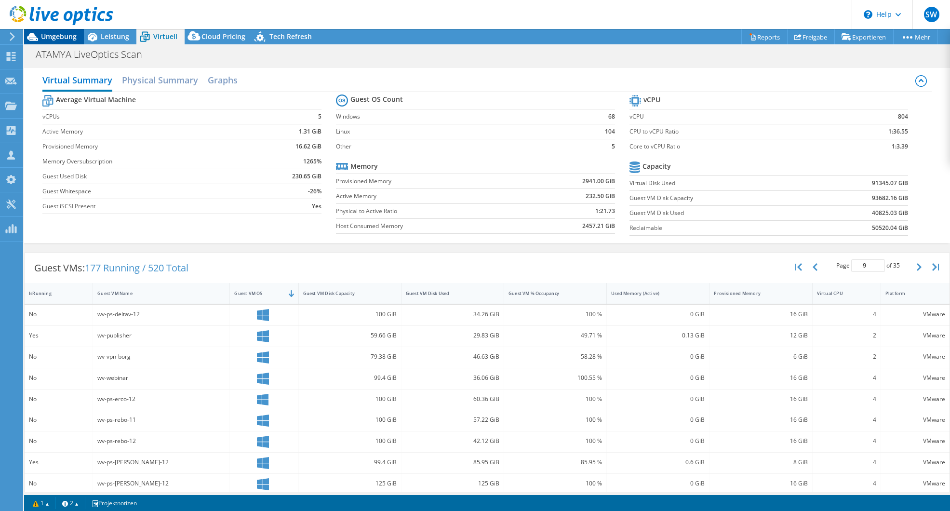
click at [53, 36] on span "Umgebung" at bounding box center [59, 36] width 36 height 9
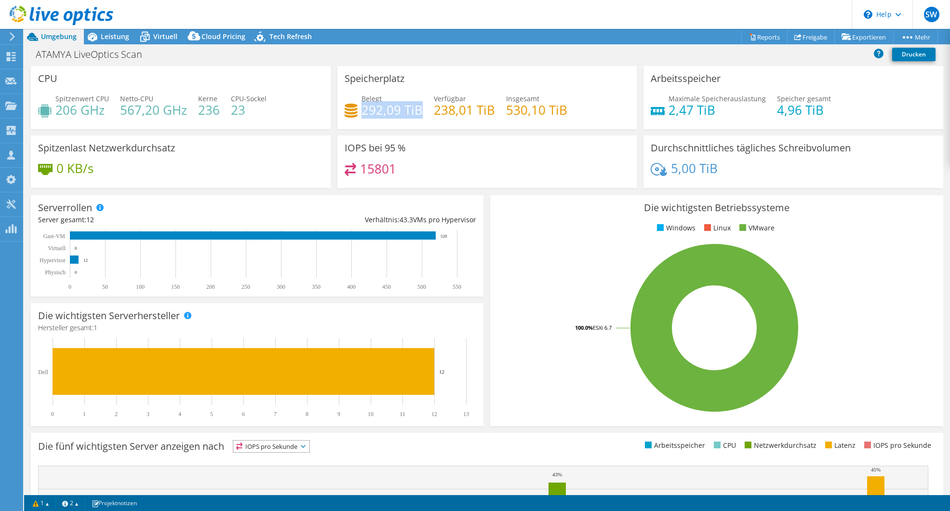
drag, startPoint x: 418, startPoint y: 112, endPoint x: 361, endPoint y: 111, distance: 57.3
click at [361, 111] on h4 "292,09 TiB" at bounding box center [391, 110] width 61 height 11
click at [365, 111] on h4 "292,09 TiB" at bounding box center [391, 110] width 61 height 11
drag, startPoint x: 419, startPoint y: 110, endPoint x: 358, endPoint y: 106, distance: 60.4
click at [361, 106] on h4 "292,09 TiB" at bounding box center [391, 110] width 61 height 11
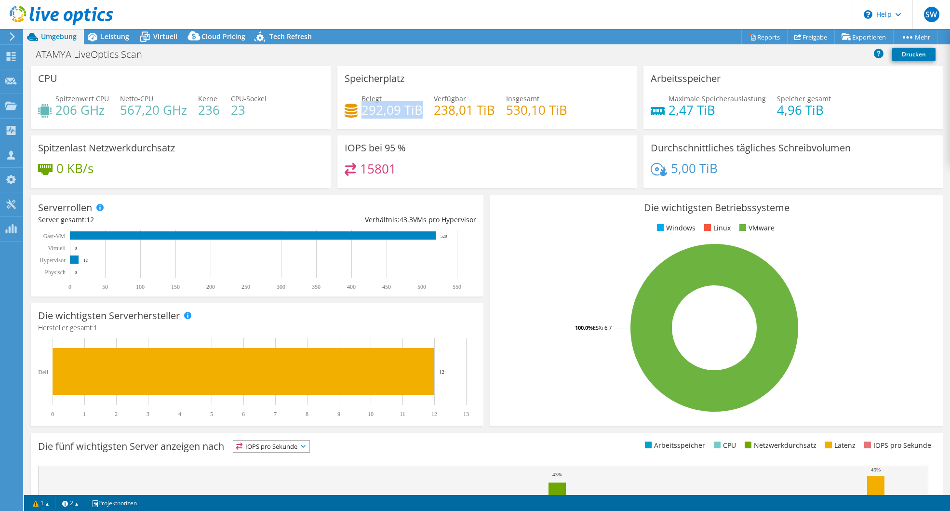
drag, startPoint x: 358, startPoint y: 106, endPoint x: 406, endPoint y: 115, distance: 48.5
click at [406, 115] on h4 "292,09 TiB" at bounding box center [391, 110] width 61 height 11
drag, startPoint x: 361, startPoint y: 112, endPoint x: 418, endPoint y: 103, distance: 57.0
click at [418, 105] on h4 "292,09 TiB" at bounding box center [391, 110] width 61 height 11
click at [416, 106] on h4 "292,09 TiB" at bounding box center [391, 110] width 61 height 11
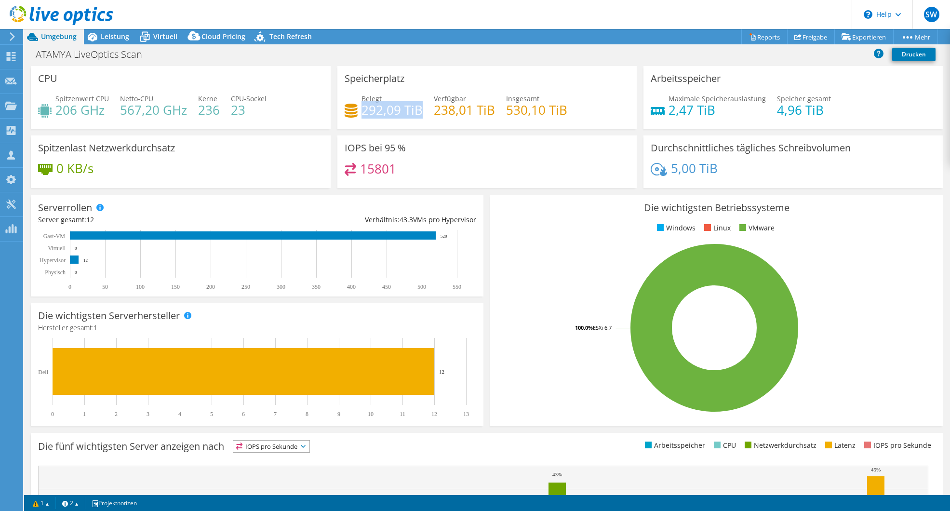
drag, startPoint x: 419, startPoint y: 108, endPoint x: 359, endPoint y: 107, distance: 59.8
click at [361, 107] on h4 "292,09 TiB" at bounding box center [391, 110] width 61 height 11
drag, startPoint x: 359, startPoint y: 107, endPoint x: 371, endPoint y: 114, distance: 13.2
click at [370, 113] on h4 "292,09 TiB" at bounding box center [391, 110] width 61 height 11
click at [402, 105] on h4 "292,09 TiB" at bounding box center [391, 110] width 61 height 11
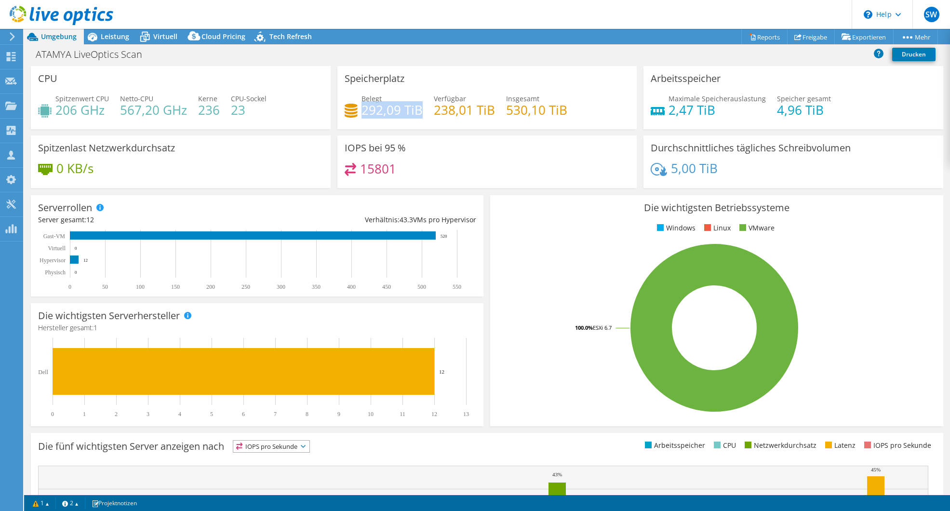
drag, startPoint x: 419, startPoint y: 107, endPoint x: 360, endPoint y: 116, distance: 59.4
click at [361, 115] on h4 "292,09 TiB" at bounding box center [391, 110] width 61 height 11
click at [362, 113] on h4 "292,09 TiB" at bounding box center [391, 110] width 61 height 11
drag, startPoint x: 400, startPoint y: 114, endPoint x: 360, endPoint y: 113, distance: 39.5
click at [361, 113] on h4 "292,09 TiB" at bounding box center [391, 110] width 61 height 11
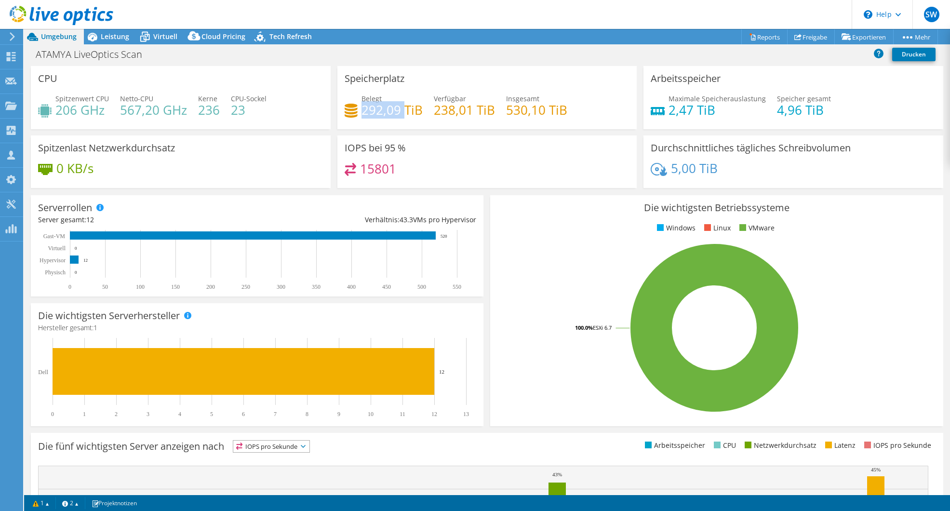
click at [361, 113] on h4 "292,09 TiB" at bounding box center [391, 110] width 61 height 11
drag, startPoint x: 711, startPoint y: 165, endPoint x: 662, endPoint y: 167, distance: 49.7
click at [662, 167] on div "5,00 TiB" at bounding box center [684, 168] width 67 height 11
drag, startPoint x: 662, startPoint y: 167, endPoint x: 671, endPoint y: 170, distance: 10.2
click at [671, 170] on h4 "5,00 TiB" at bounding box center [694, 168] width 47 height 11
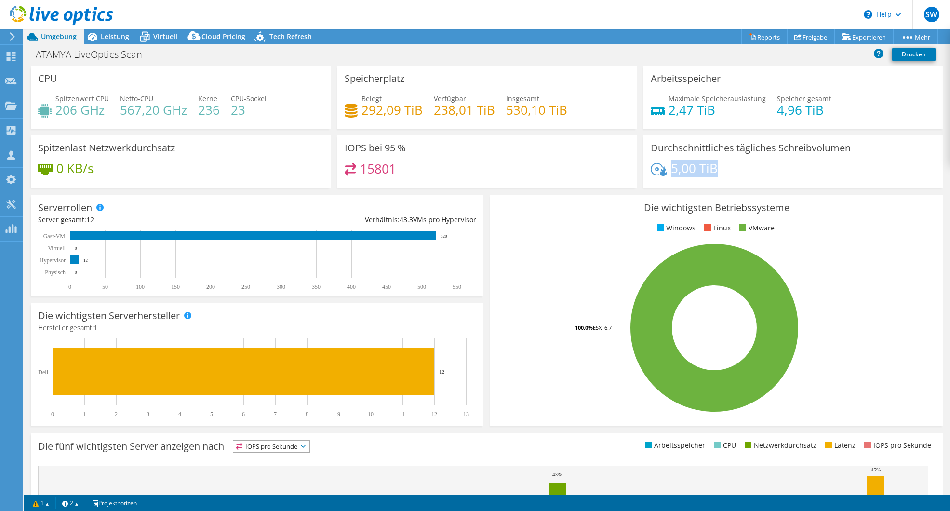
drag, startPoint x: 710, startPoint y: 169, endPoint x: 667, endPoint y: 168, distance: 42.9
click at [671, 168] on h4 "5,00 TiB" at bounding box center [694, 168] width 47 height 11
drag, startPoint x: 667, startPoint y: 168, endPoint x: 675, endPoint y: 170, distance: 8.4
click at [673, 170] on h4 "5,00 TiB" at bounding box center [694, 168] width 47 height 11
drag, startPoint x: 712, startPoint y: 165, endPoint x: 668, endPoint y: 169, distance: 43.5
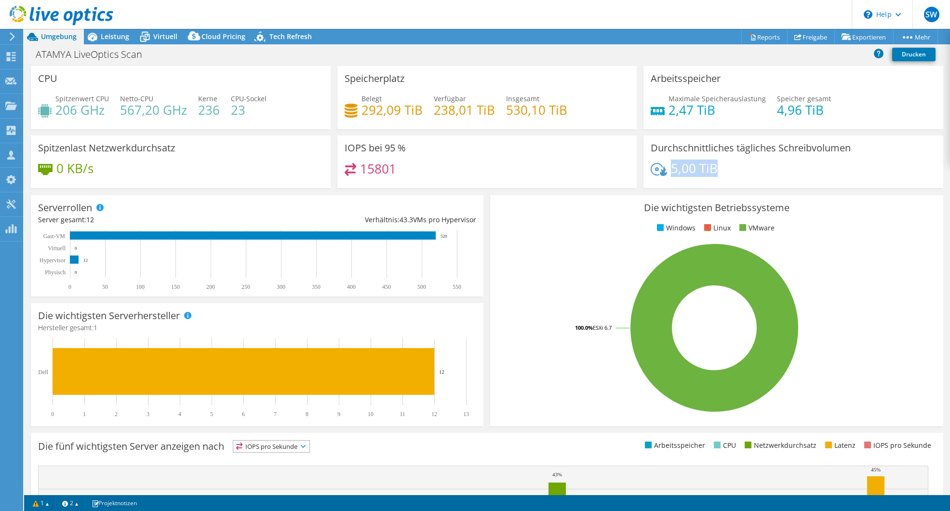
click at [671, 169] on h4 "5,00 TiB" at bounding box center [694, 168] width 47 height 11
drag, startPoint x: 668, startPoint y: 169, endPoint x: 709, endPoint y: 184, distance: 43.3
click at [709, 184] on div "Durchschnittliches tägliches Schreibvolumen 5,00 TiB" at bounding box center [793, 161] width 300 height 53
